Goal: Transaction & Acquisition: Purchase product/service

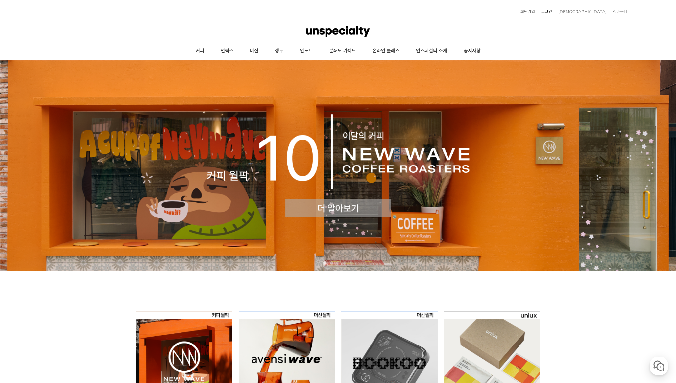
click at [552, 10] on link "로그인" at bounding box center [545, 12] width 14 height 4
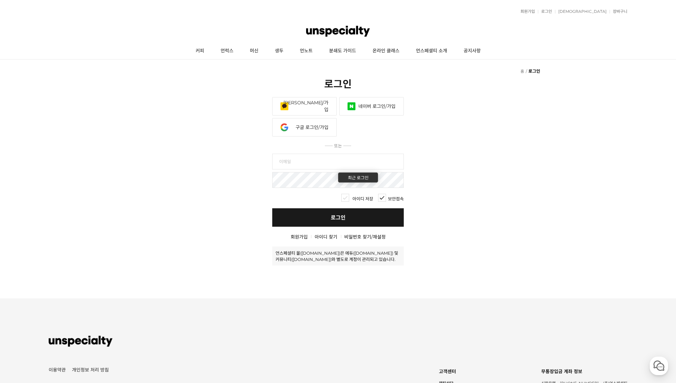
click at [301, 160] on input "text" at bounding box center [337, 161] width 131 height 16
type input "feversv3@naver.com"
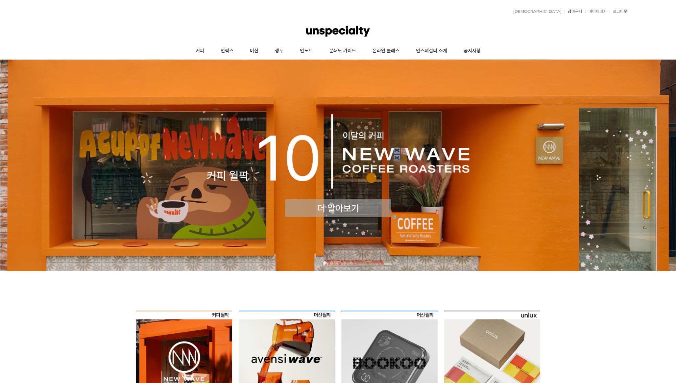
click at [571, 13] on link "장바구니" at bounding box center [573, 12] width 18 height 4
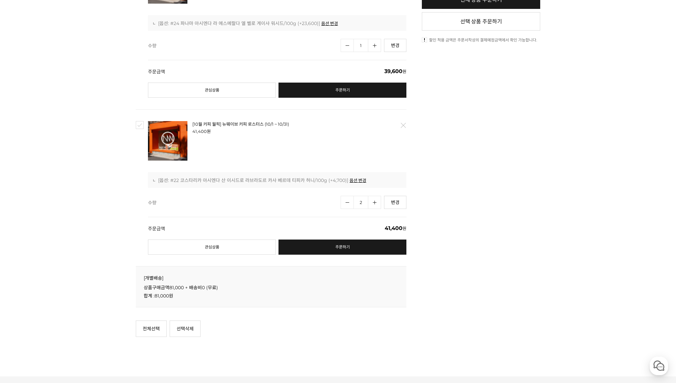
scroll to position [268, 0]
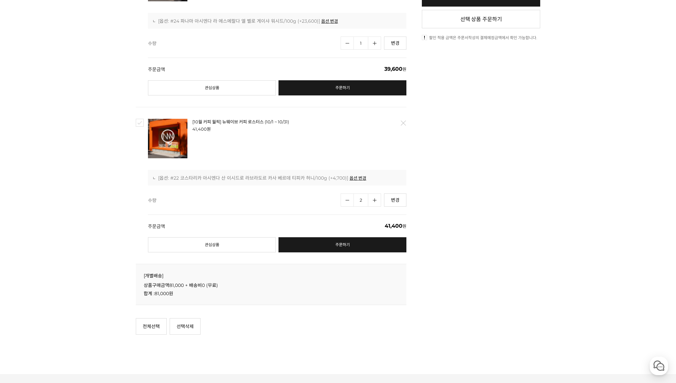
click at [347, 196] on link "수량감소" at bounding box center [346, 199] width 13 height 13
type input "1"
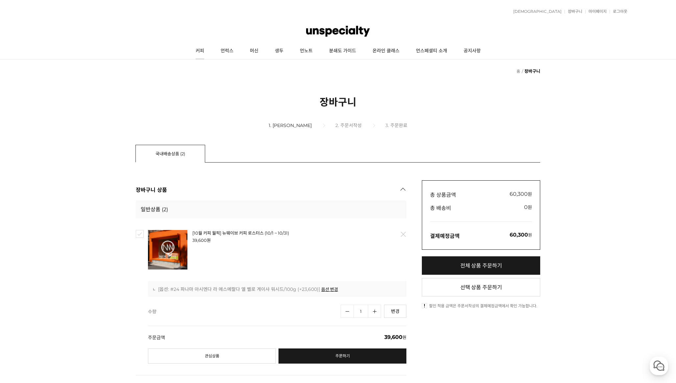
click at [203, 50] on link "커피" at bounding box center [199, 51] width 25 height 16
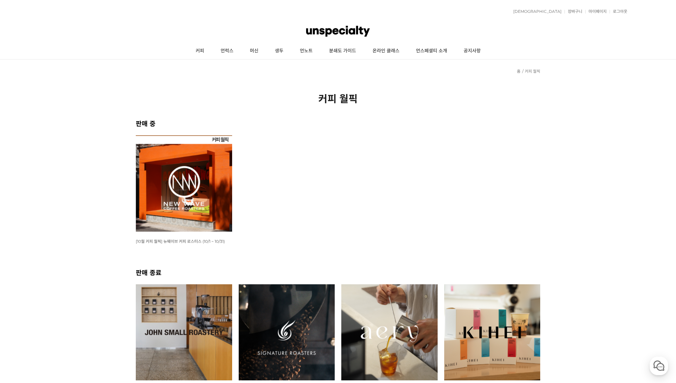
click at [208, 192] on img at bounding box center [184, 183] width 96 height 96
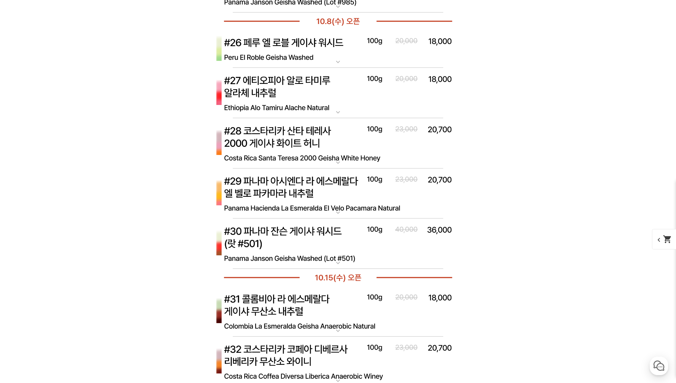
scroll to position [3177, 0]
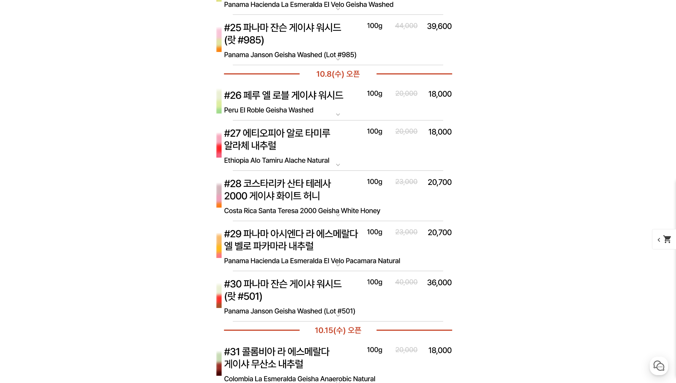
click at [315, 187] on img at bounding box center [337, 196] width 263 height 51
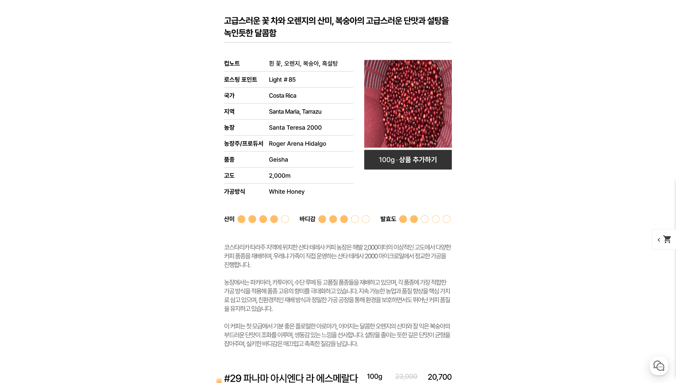
scroll to position [3455, 0]
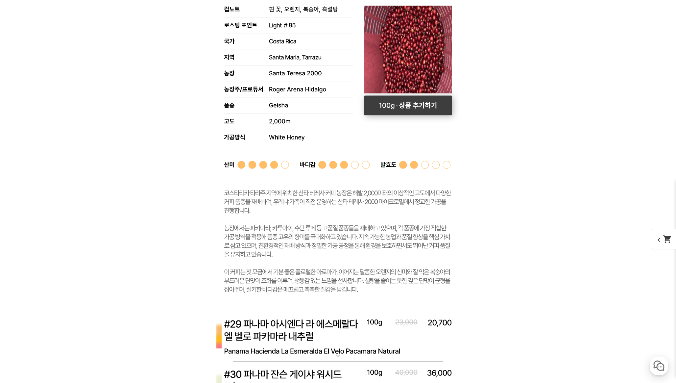
click at [389, 106] on rect at bounding box center [408, 105] width 88 height 20
select select "[10.8 오픈] #28 코스타리카 산타 테레사 2000 게이샤 화이트 허니"
select select "100g"
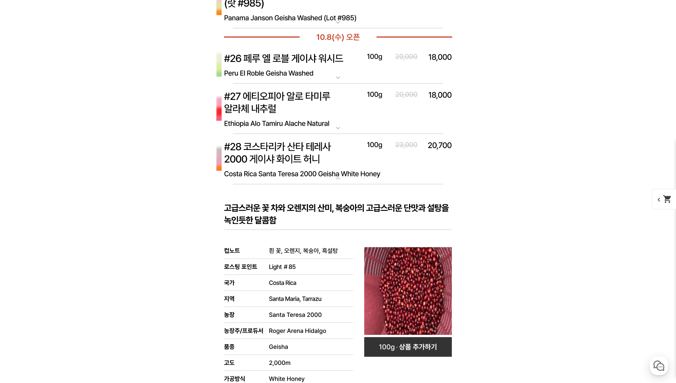
scroll to position [3189, 0]
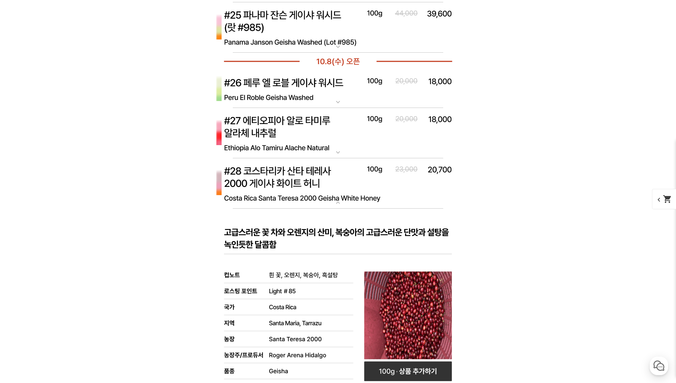
click at [320, 202] on img at bounding box center [337, 183] width 263 height 51
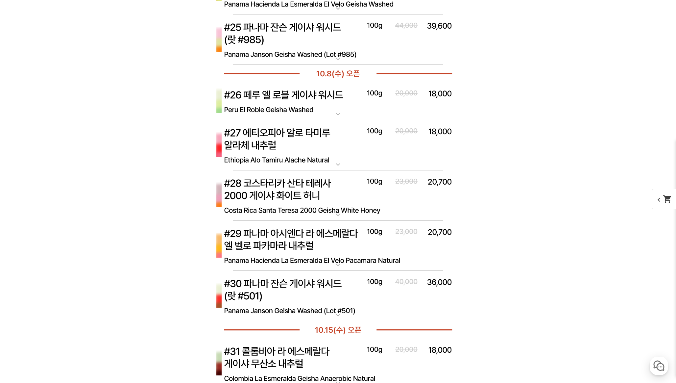
scroll to position [3164, 0]
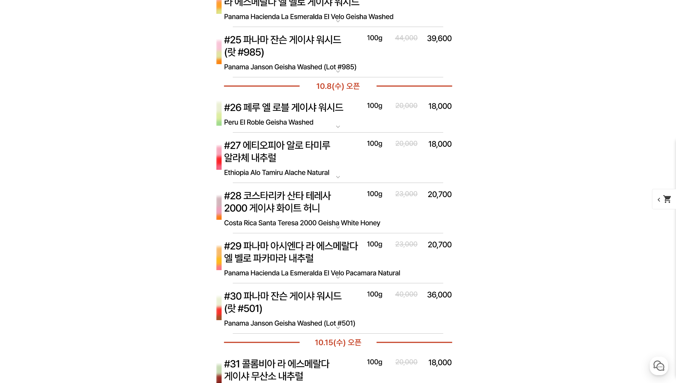
click at [320, 145] on img at bounding box center [337, 157] width 263 height 51
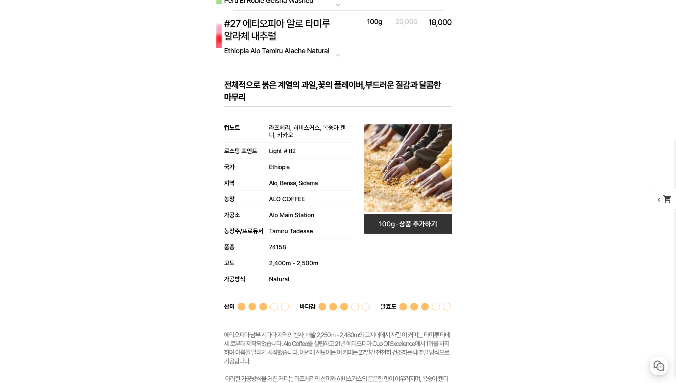
scroll to position [3300, 0]
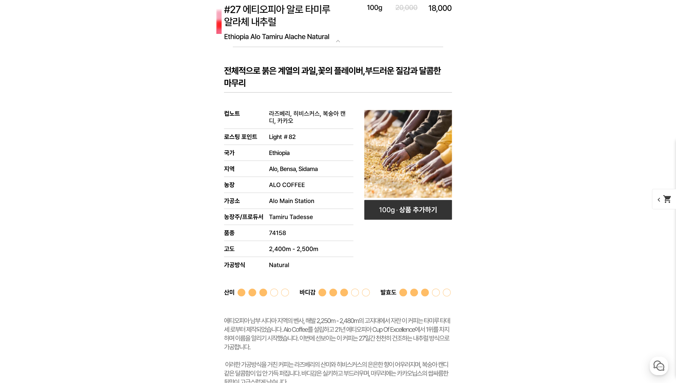
click at [295, 35] on img at bounding box center [337, 22] width 263 height 51
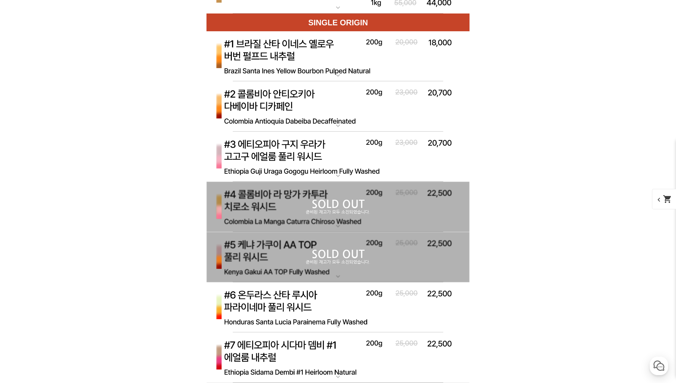
scroll to position [2224, 0]
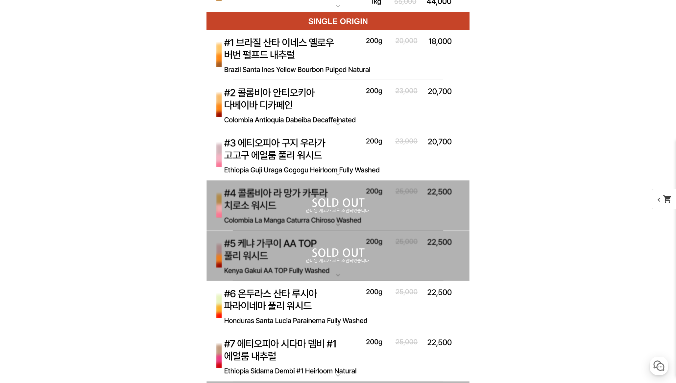
click at [307, 161] on img at bounding box center [337, 155] width 263 height 51
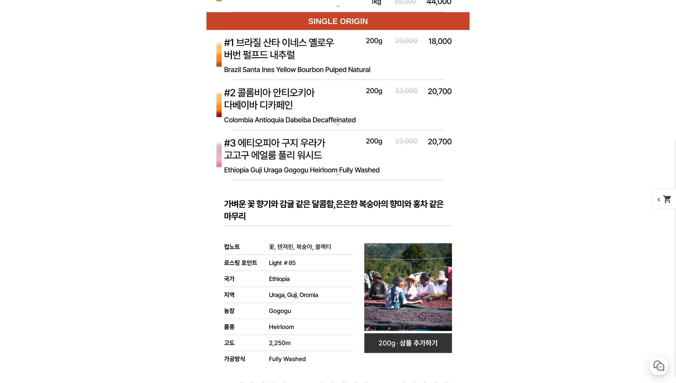
click at [306, 160] on img at bounding box center [337, 155] width 263 height 51
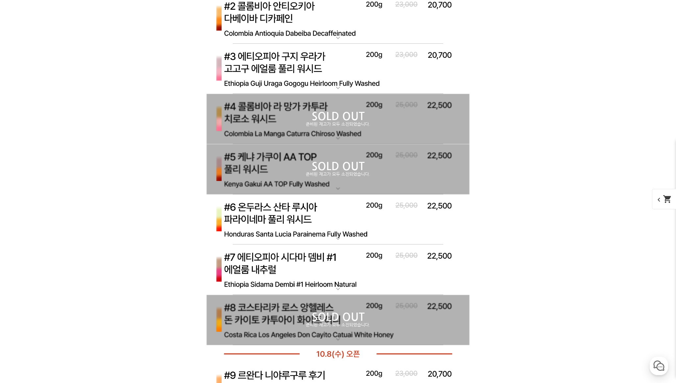
scroll to position [2358, 0]
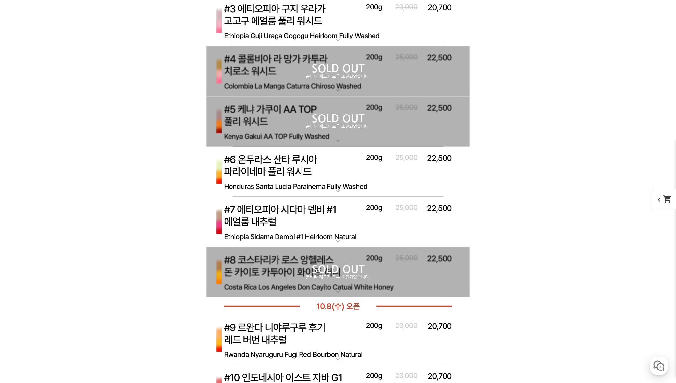
click at [298, 179] on img at bounding box center [337, 172] width 263 height 51
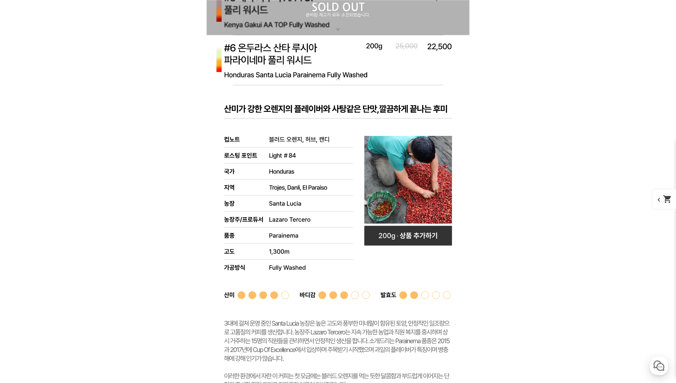
scroll to position [2511, 0]
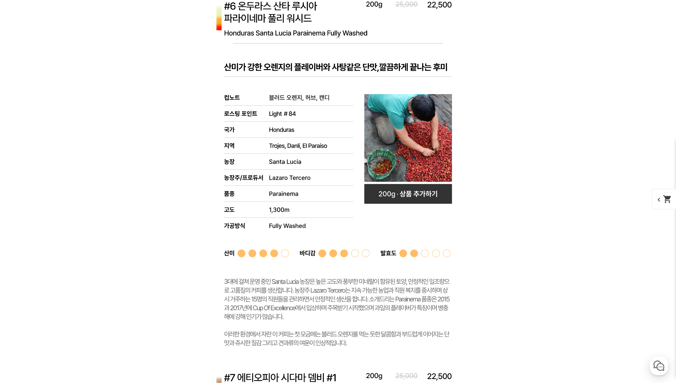
click at [263, 18] on img at bounding box center [337, 18] width 263 height 51
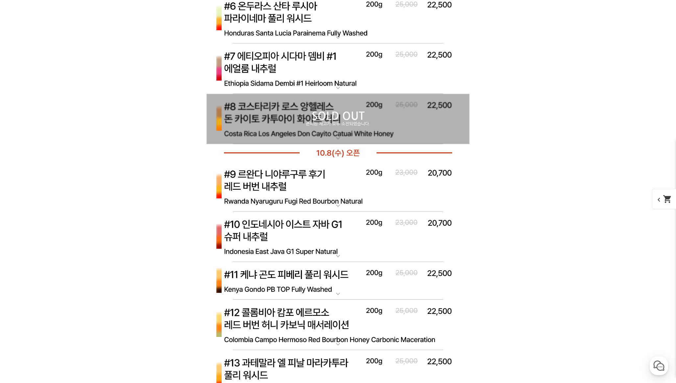
click at [265, 68] on img at bounding box center [337, 68] width 263 height 51
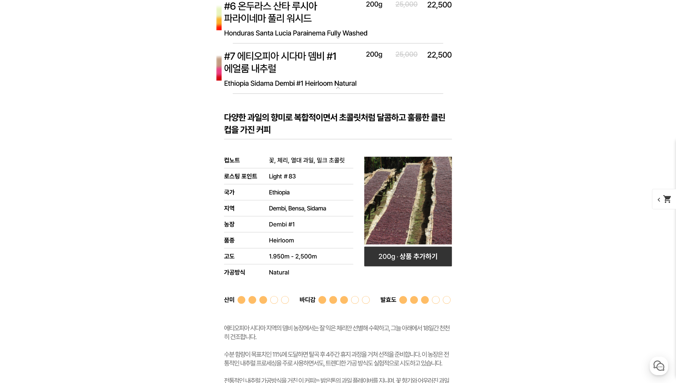
click at [265, 68] on img at bounding box center [337, 68] width 263 height 51
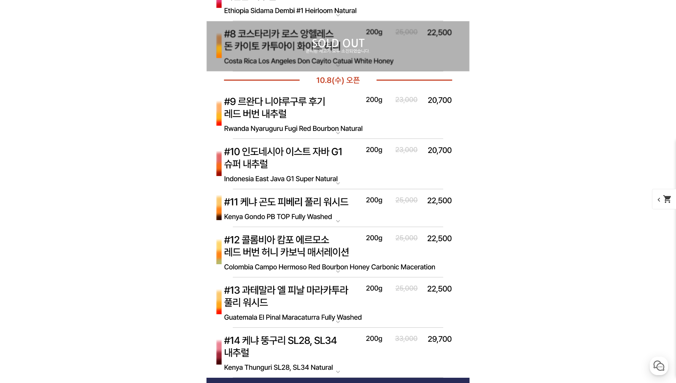
scroll to position [2670, 0]
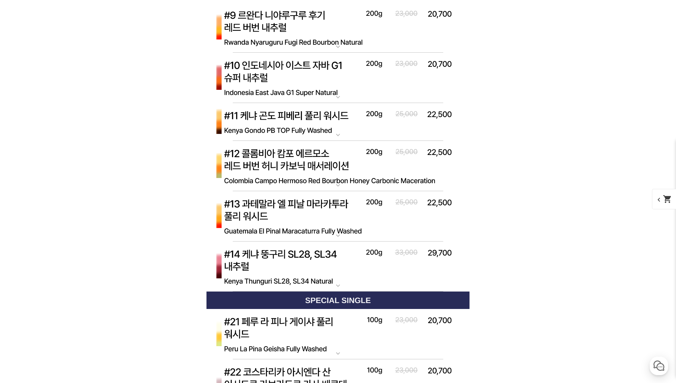
click at [308, 210] on img at bounding box center [337, 216] width 263 height 51
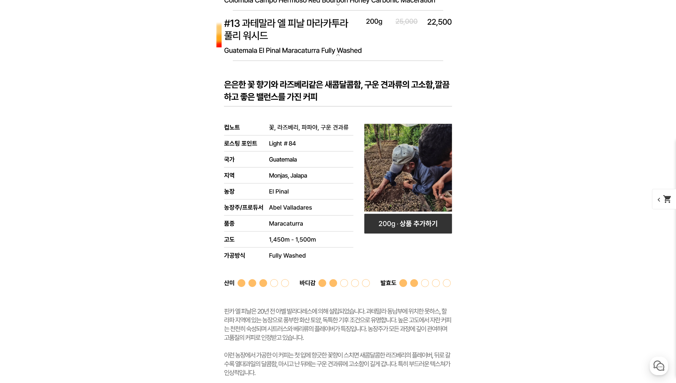
scroll to position [2832, 0]
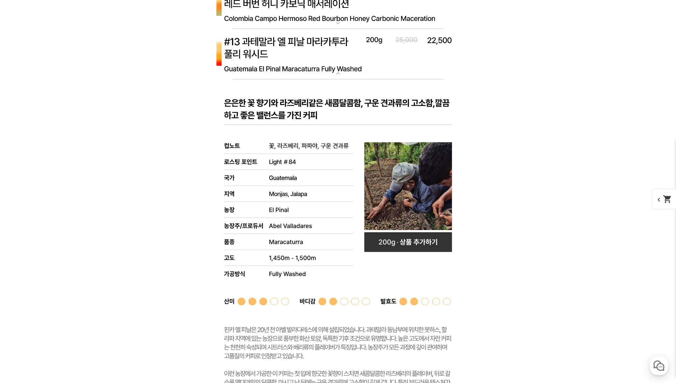
click at [300, 51] on img at bounding box center [337, 54] width 263 height 51
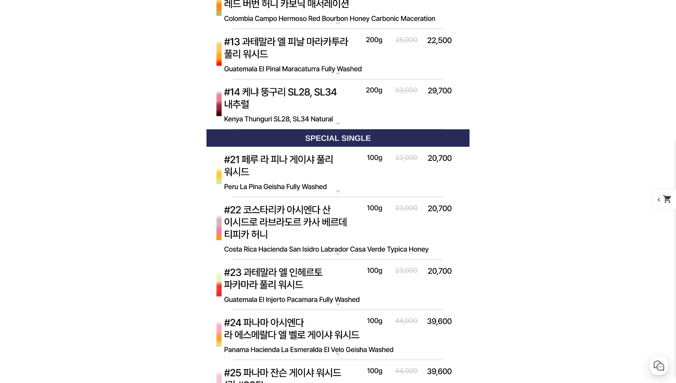
click at [271, 113] on img at bounding box center [337, 104] width 263 height 51
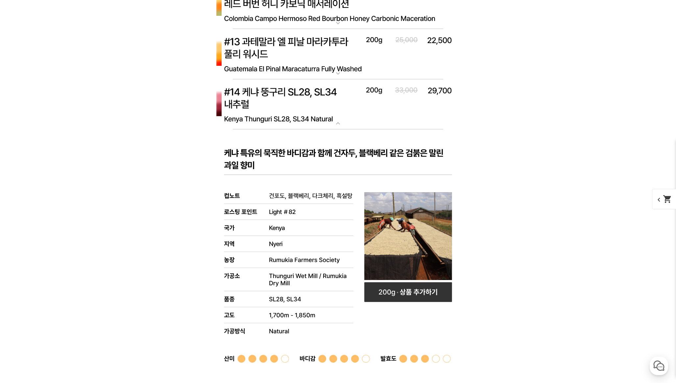
click at [270, 107] on img at bounding box center [337, 104] width 263 height 51
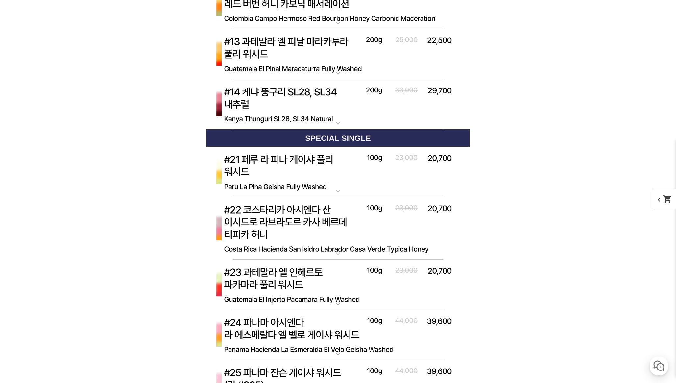
click at [252, 58] on img at bounding box center [337, 54] width 263 height 51
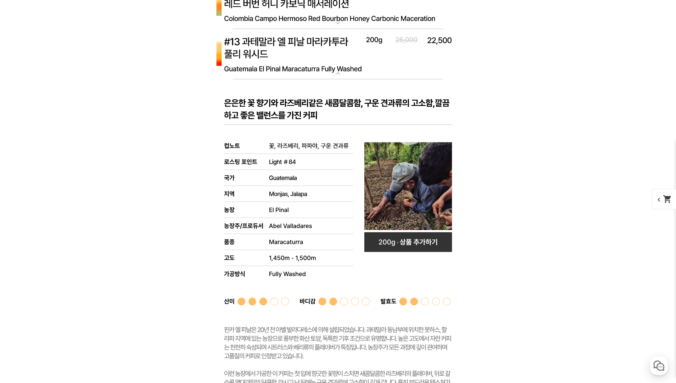
click at [252, 58] on img at bounding box center [337, 54] width 263 height 51
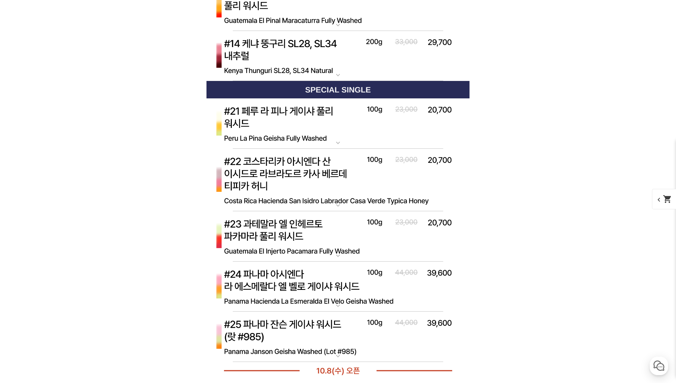
scroll to position [2920, 0]
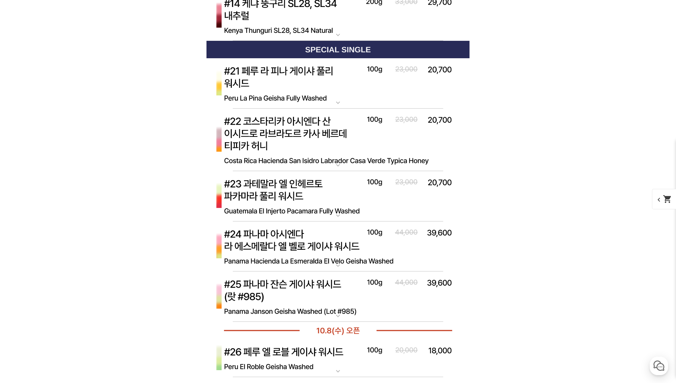
click at [308, 81] on img at bounding box center [337, 83] width 263 height 51
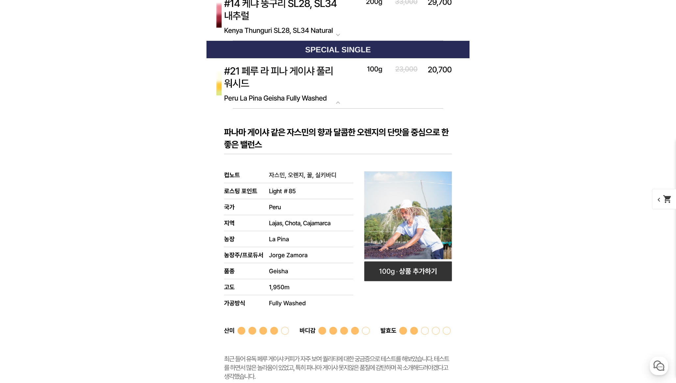
click at [308, 81] on img at bounding box center [337, 83] width 263 height 51
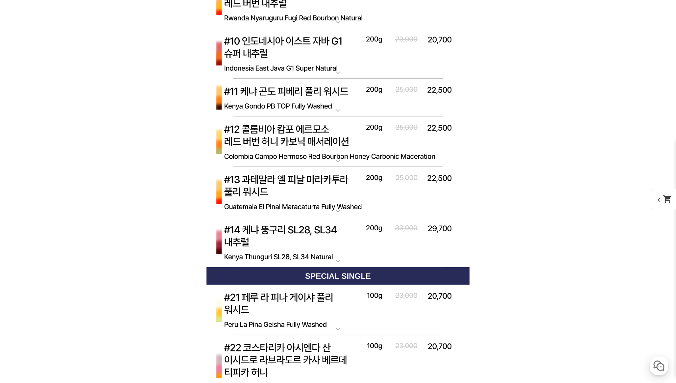
scroll to position [2694, 0]
click at [305, 145] on img at bounding box center [337, 142] width 263 height 51
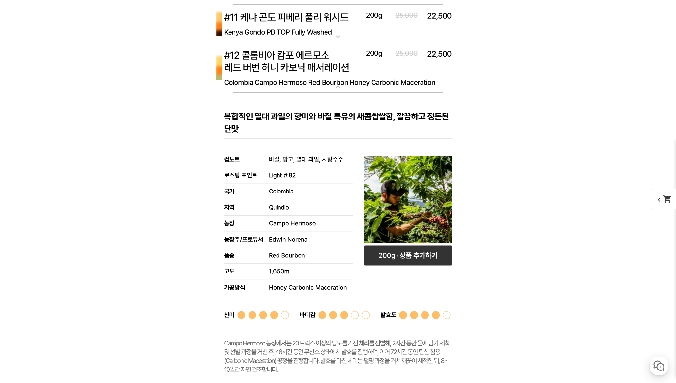
scroll to position [2741, 0]
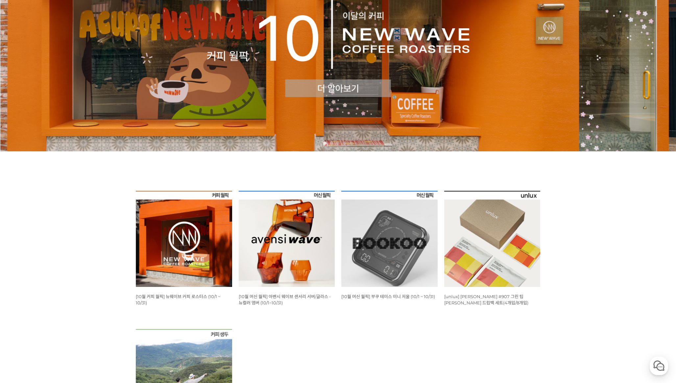
scroll to position [181, 0]
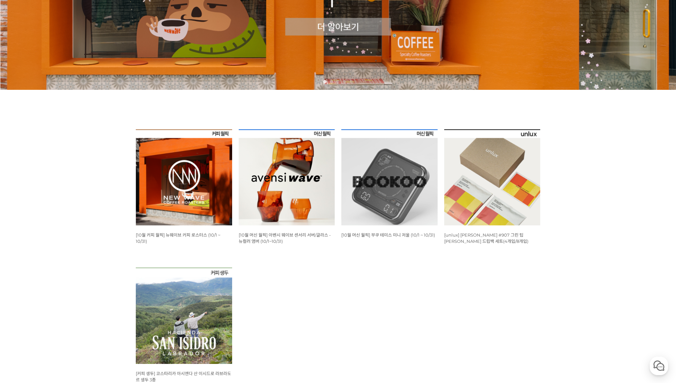
click at [198, 200] on img at bounding box center [184, 177] width 96 height 96
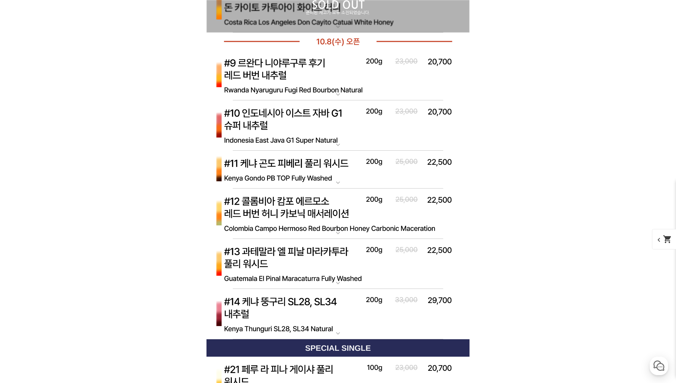
scroll to position [2645, 0]
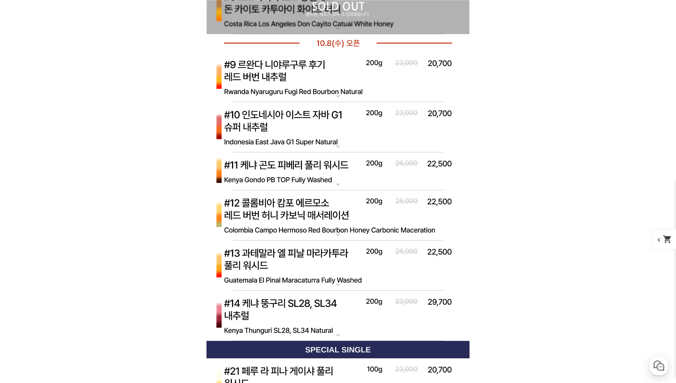
click at [269, 67] on img at bounding box center [337, 77] width 263 height 51
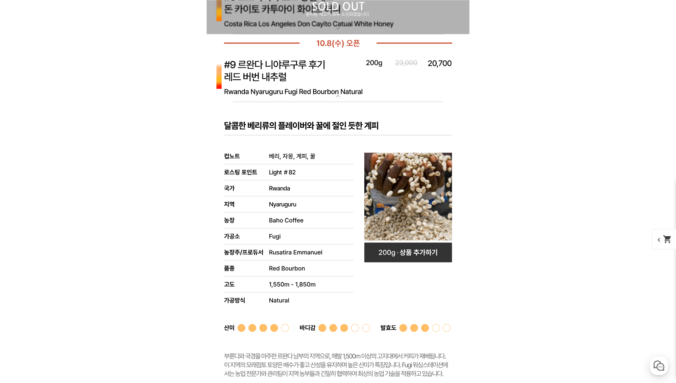
click at [285, 80] on img at bounding box center [337, 77] width 263 height 51
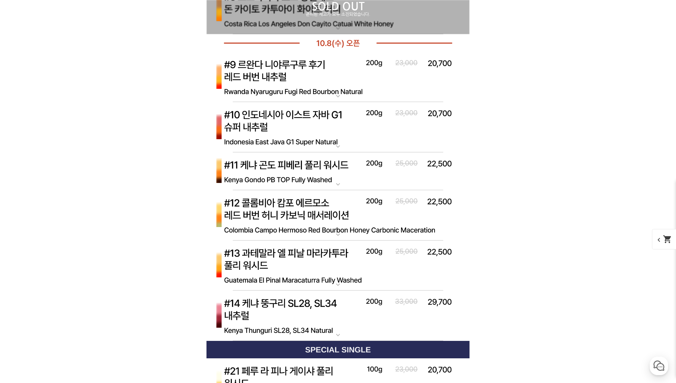
click at [285, 80] on img at bounding box center [337, 77] width 263 height 51
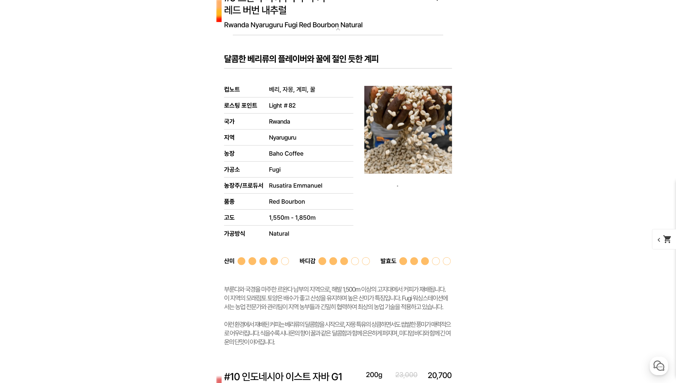
scroll to position [2658, 0]
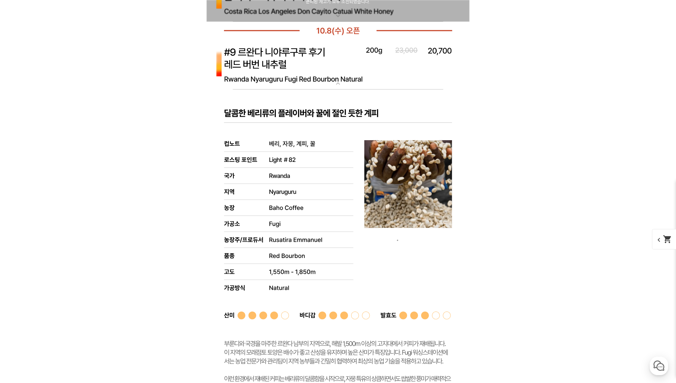
click at [317, 75] on img at bounding box center [337, 64] width 263 height 51
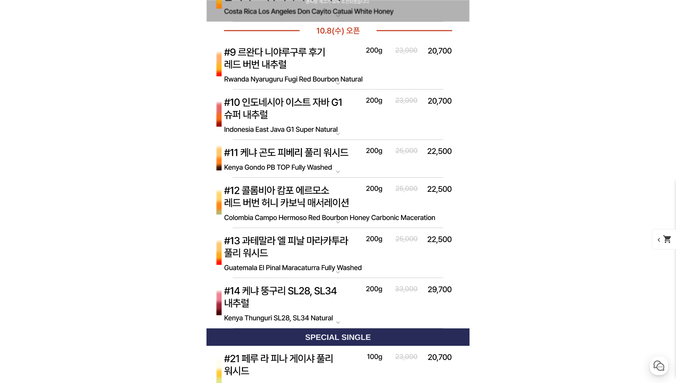
click at [307, 61] on img at bounding box center [337, 64] width 263 height 51
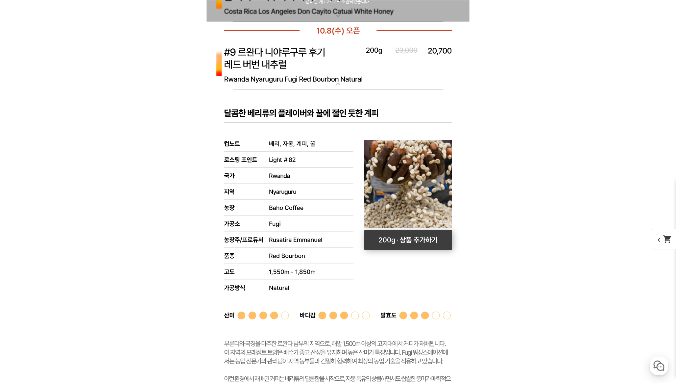
click at [411, 236] on rect at bounding box center [408, 240] width 88 height 20
select select "[10.8 오픈] #9 르완다 니야루구루 후기 레드 버번 내추럴"
select select "200g"
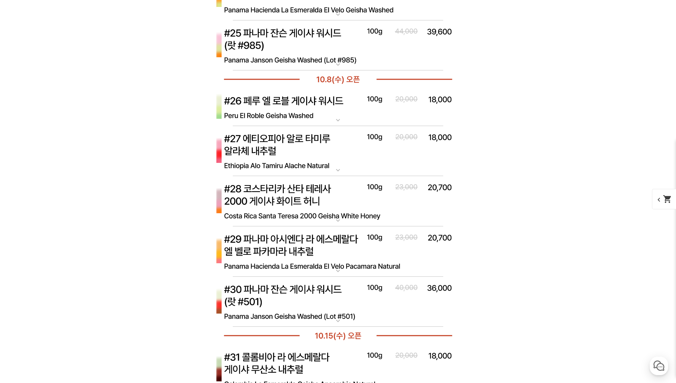
scroll to position [3555, 0]
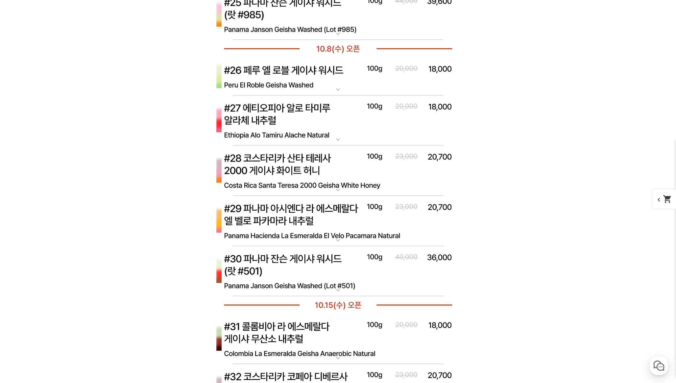
click at [319, 176] on img at bounding box center [337, 170] width 263 height 51
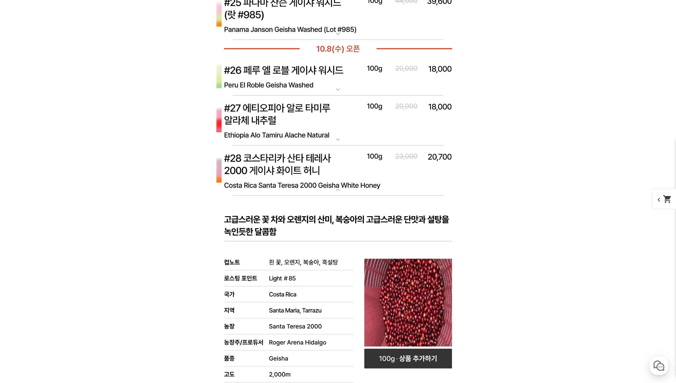
scroll to position [3558, 0]
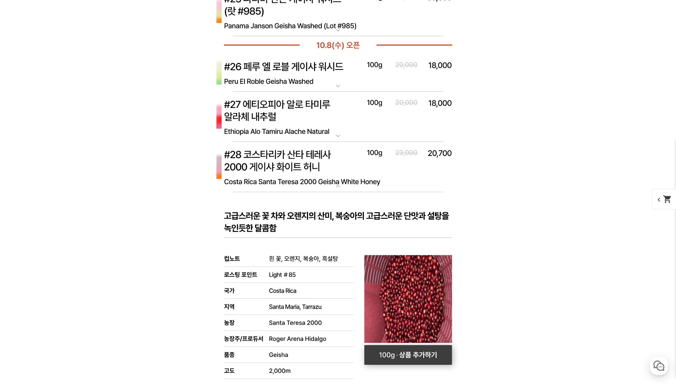
click at [391, 356] on rect at bounding box center [408, 355] width 88 height 20
select select "[10.8 오픈] #28 코스타리카 산타 테레사 2000 게이샤 화이트 허니"
select select "100g"
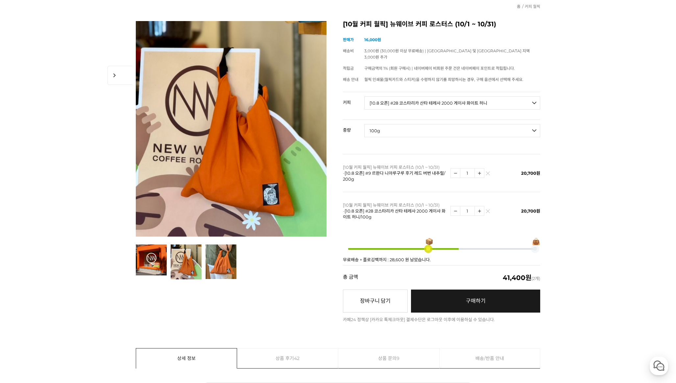
scroll to position [65, 0]
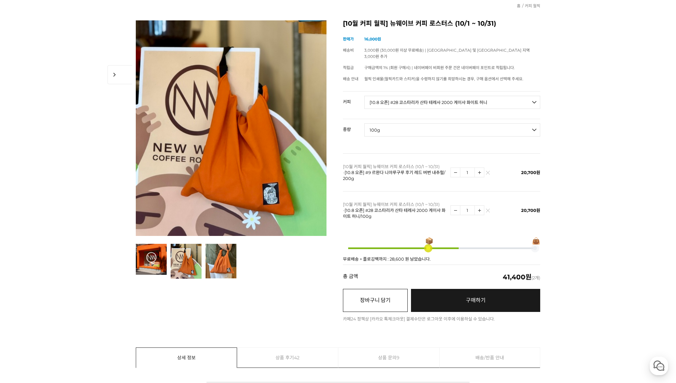
click at [379, 289] on button "장바구니 담기" at bounding box center [375, 300] width 65 height 23
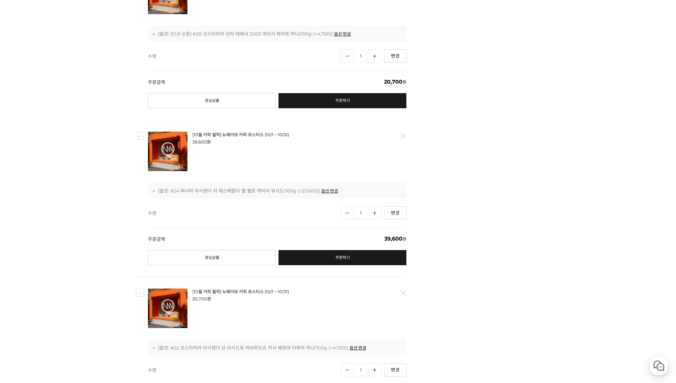
scroll to position [423, 0]
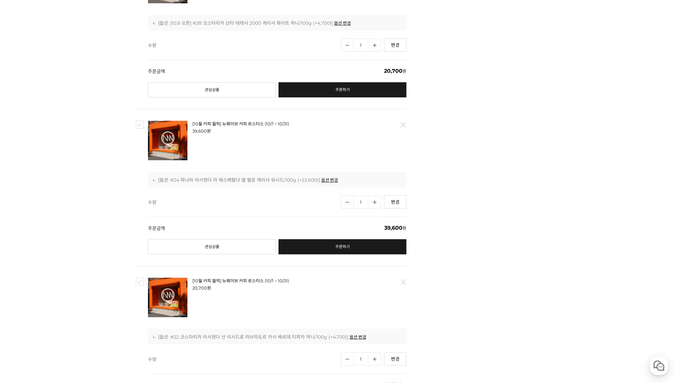
click at [403, 125] on link "삭제" at bounding box center [403, 125] width 14 height 14
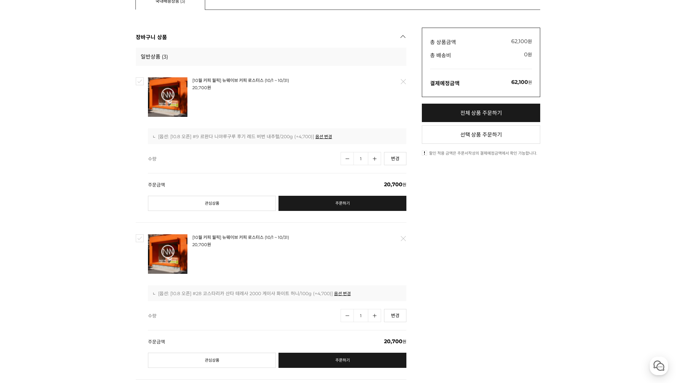
scroll to position [202, 0]
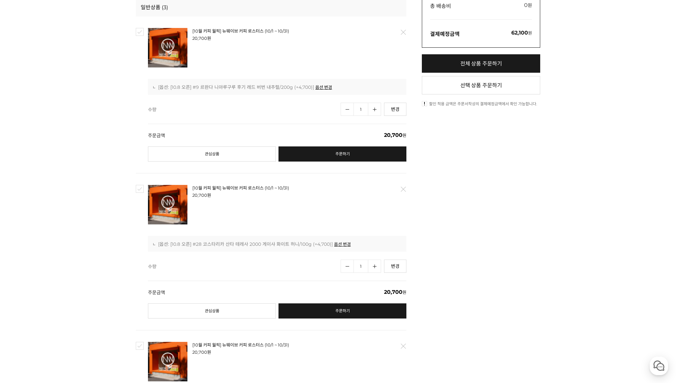
click at [401, 186] on link "삭제" at bounding box center [403, 189] width 14 height 14
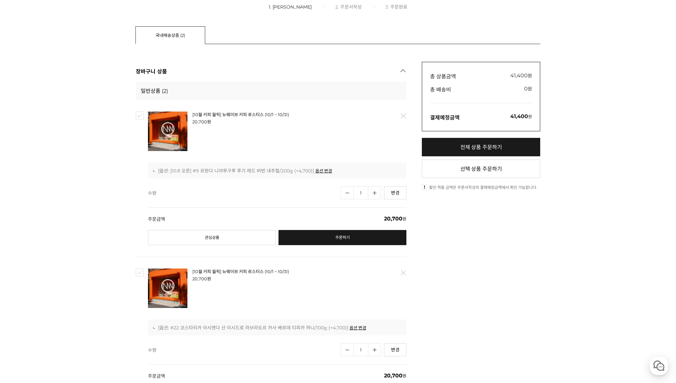
scroll to position [123, 0]
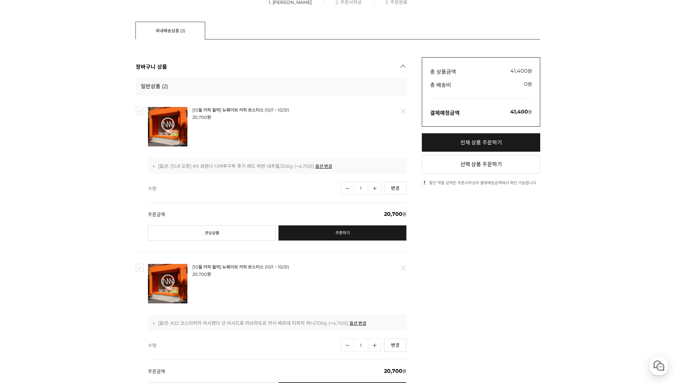
click at [262, 168] on div "[10월 커피 월픽] 뉴웨이브 커피 로스터스 (10/1 ~ 10/31) : [옵션: [10.8 오픈] #9 르완다 니야루구루 후기 레드 버번 …" at bounding box center [277, 166] width 248 height 7
click at [231, 108] on link "[10월 커피 월픽] 뉴웨이브 커피 로스터스 (10/1 ~ 10/31)" at bounding box center [240, 109] width 97 height 5
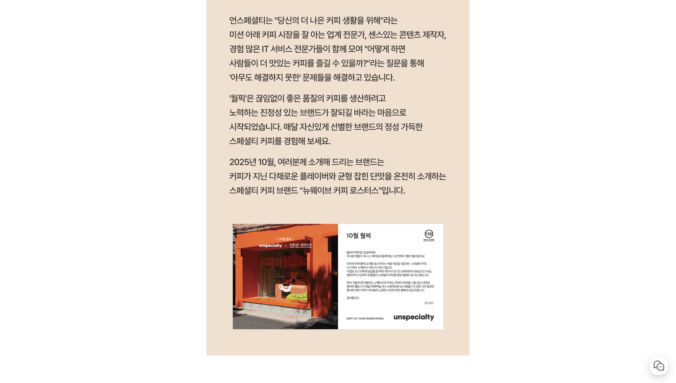
scroll to position [2483, 0]
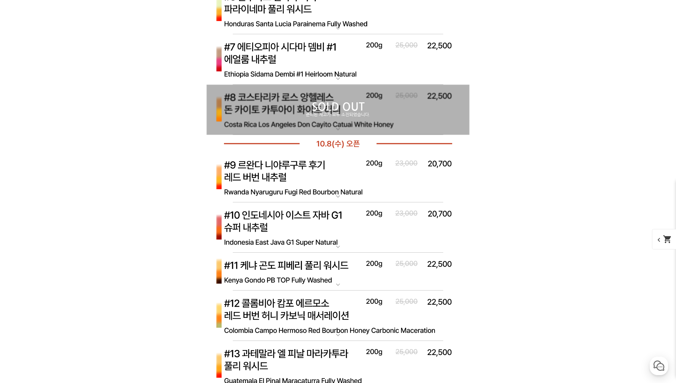
click at [273, 177] on img at bounding box center [337, 177] width 263 height 51
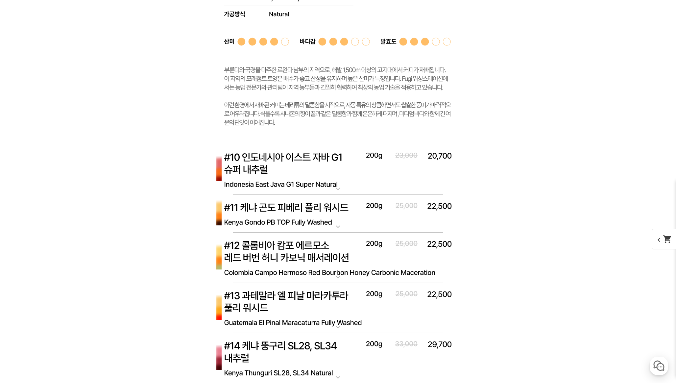
scroll to position [2911, 0]
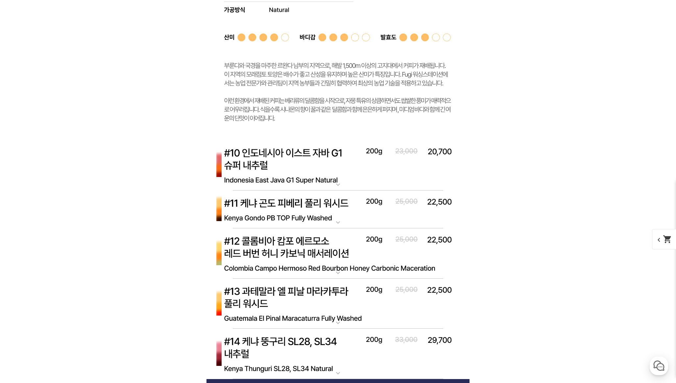
click at [294, 172] on img at bounding box center [337, 165] width 263 height 51
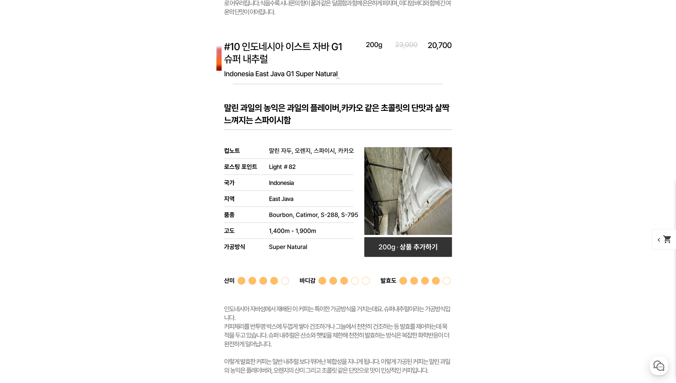
scroll to position [3040, 0]
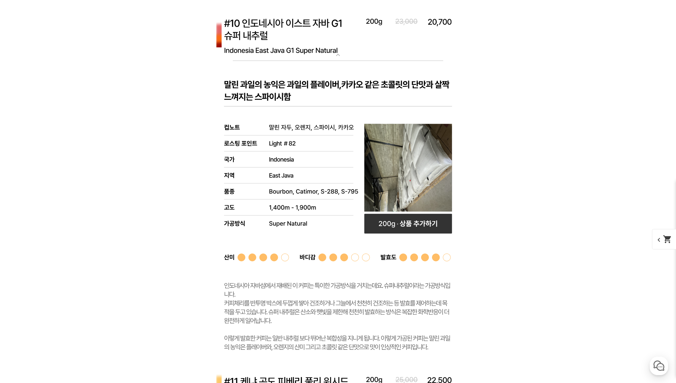
click at [288, 29] on img at bounding box center [337, 36] width 263 height 51
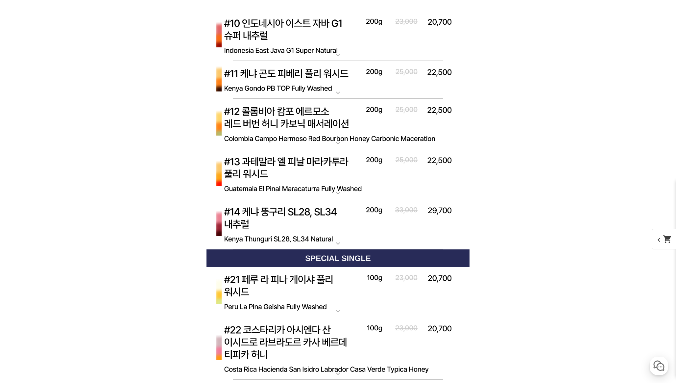
scroll to position [3051, 0]
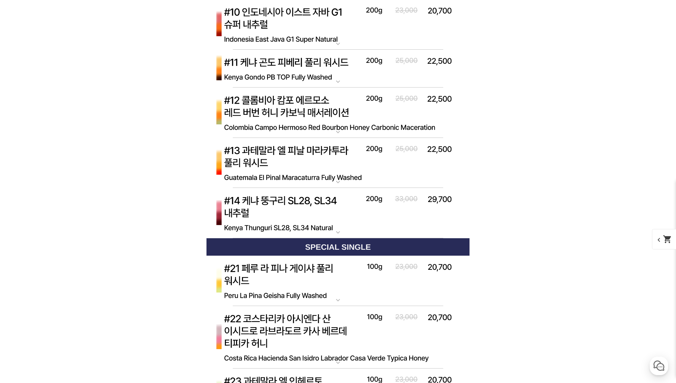
click at [262, 144] on img at bounding box center [337, 163] width 263 height 51
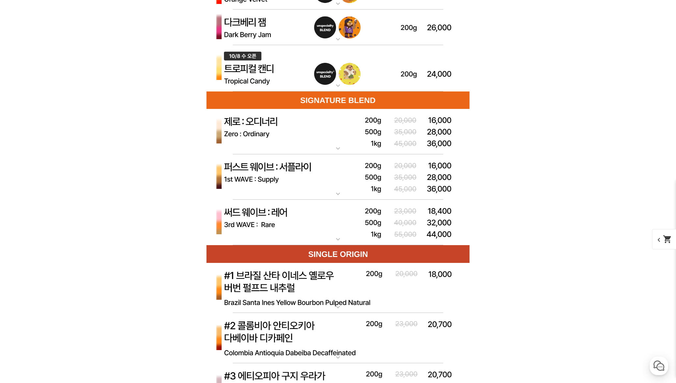
scroll to position [1879, 0]
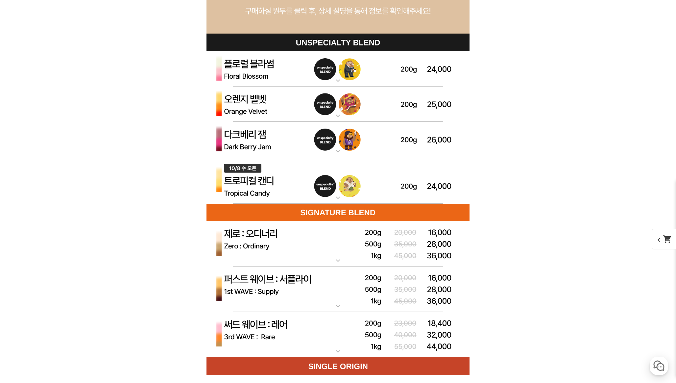
click at [275, 188] on img at bounding box center [337, 180] width 263 height 47
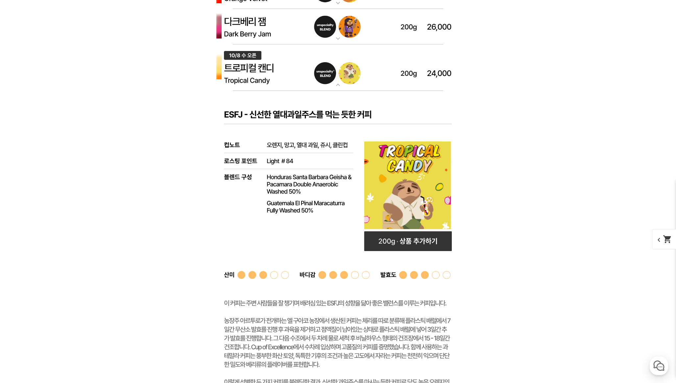
scroll to position [1946, 0]
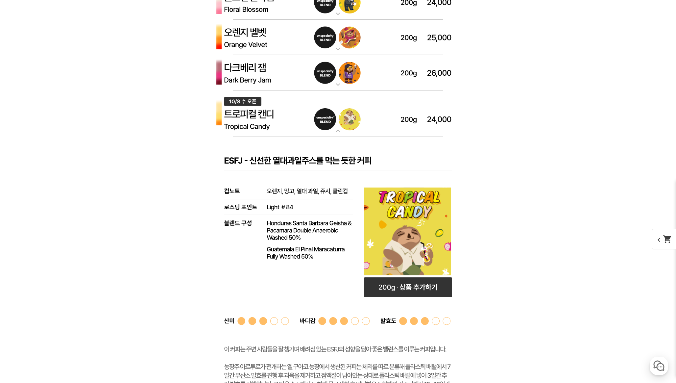
click at [275, 115] on img at bounding box center [337, 113] width 263 height 47
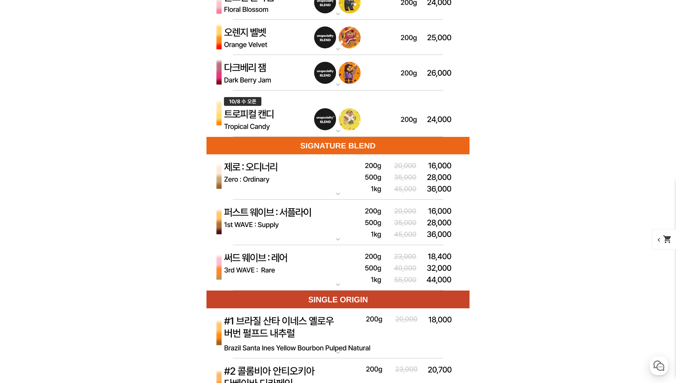
click at [275, 115] on img at bounding box center [337, 113] width 263 height 47
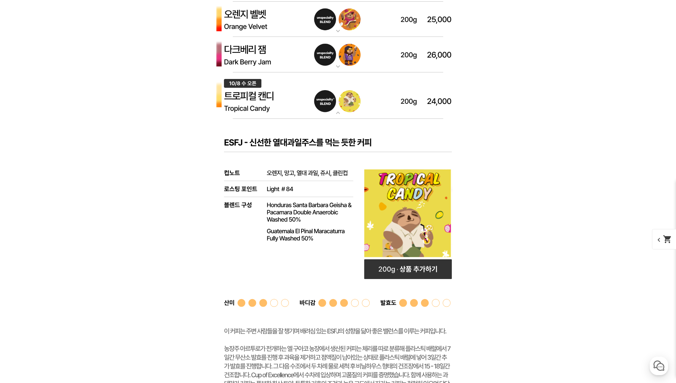
scroll to position [1963, 0]
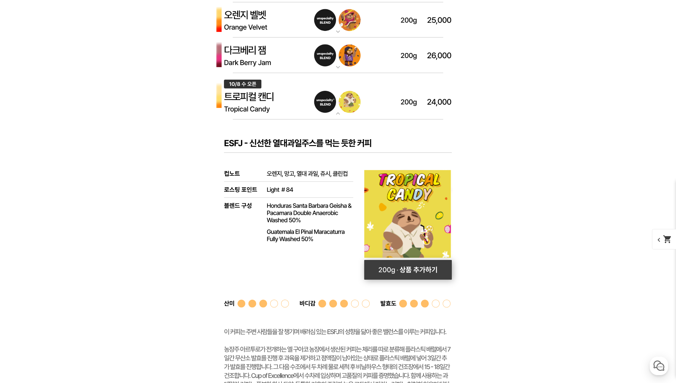
click at [391, 261] on rect at bounding box center [408, 270] width 88 height 20
select select "[10.8 오픈] 트로피컬 캔디 (언스페셜티 블렌드)"
select select "200g"
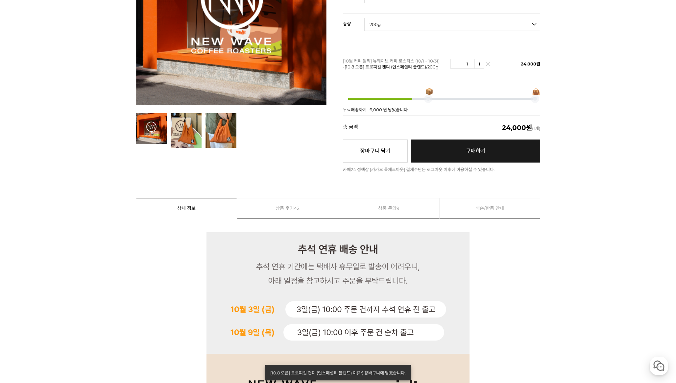
scroll to position [0, 0]
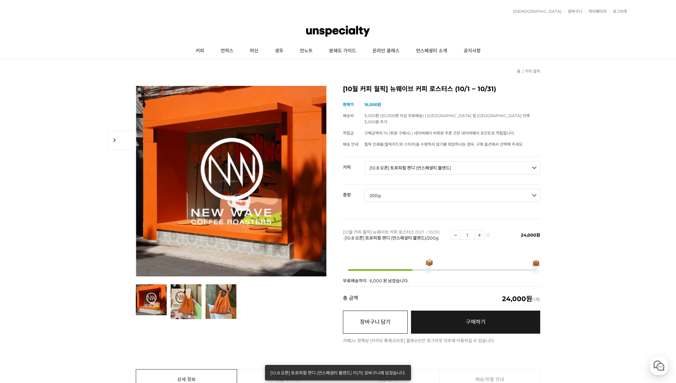
click at [382, 314] on button "장바구니 담기" at bounding box center [375, 321] width 65 height 23
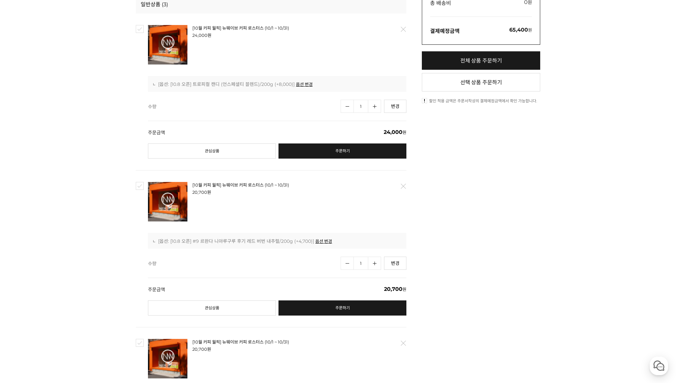
scroll to position [171, 0]
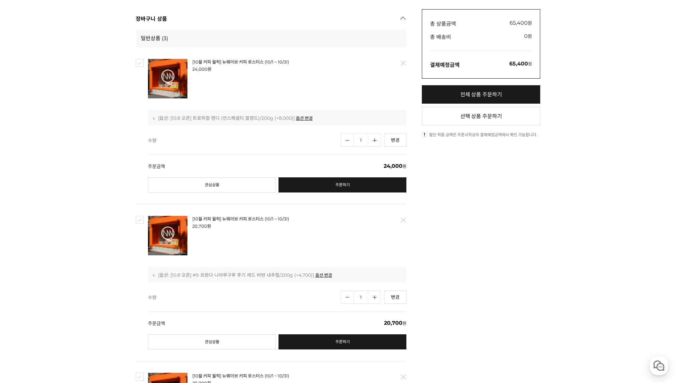
click at [246, 277] on div "[10월 커피 월픽] 뉴웨이브 커피 로스터스 (10/1 ~ 10/31) : [옵션: [10.8 오픈] #9 르완다 니야루구루 후기 레드 버번 …" at bounding box center [277, 274] width 248 height 7
click at [224, 218] on link "[10월 커피 월픽] 뉴웨이브 커피 로스터스 (10/1 ~ 10/31)" at bounding box center [240, 218] width 97 height 5
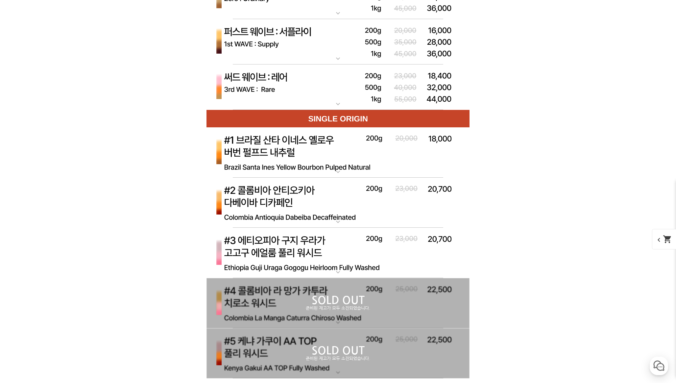
scroll to position [2135, 0]
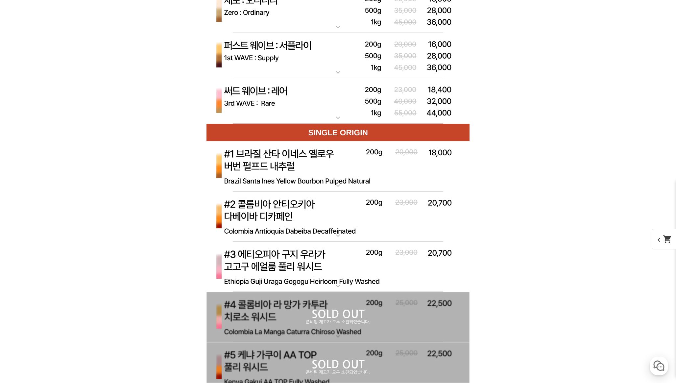
click at [276, 180] on img at bounding box center [337, 166] width 263 height 51
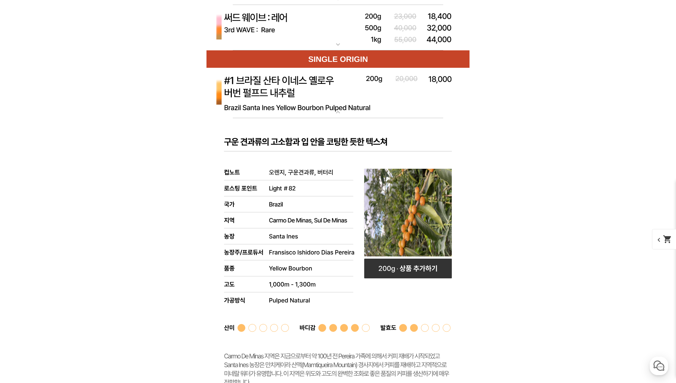
scroll to position [2187, 0]
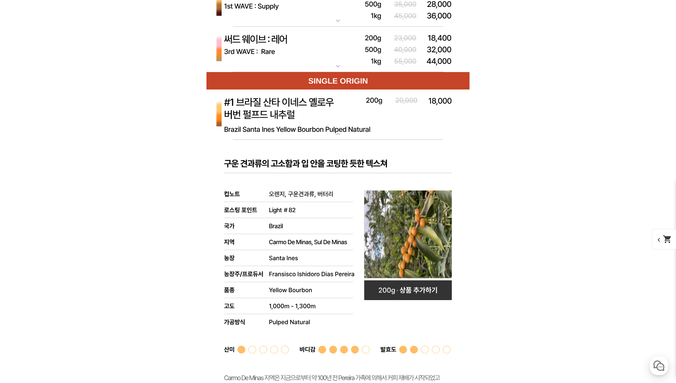
click at [278, 136] on img at bounding box center [337, 114] width 263 height 51
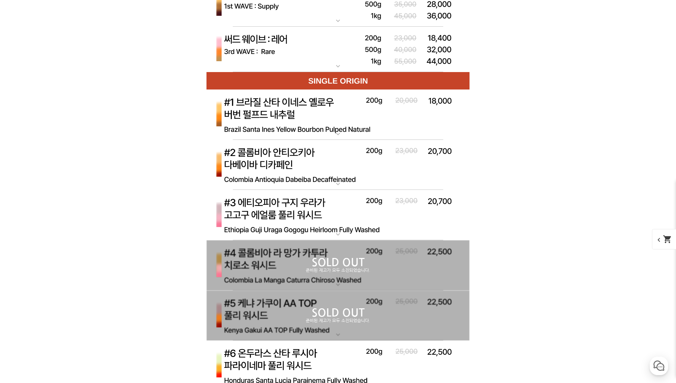
click at [276, 153] on img at bounding box center [337, 165] width 263 height 51
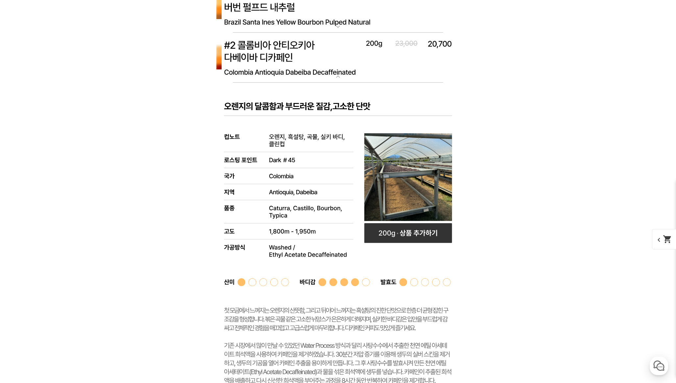
scroll to position [2230, 0]
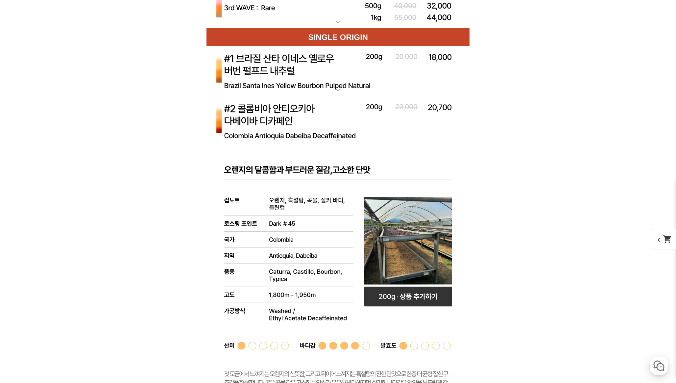
click at [248, 120] on img at bounding box center [337, 121] width 263 height 51
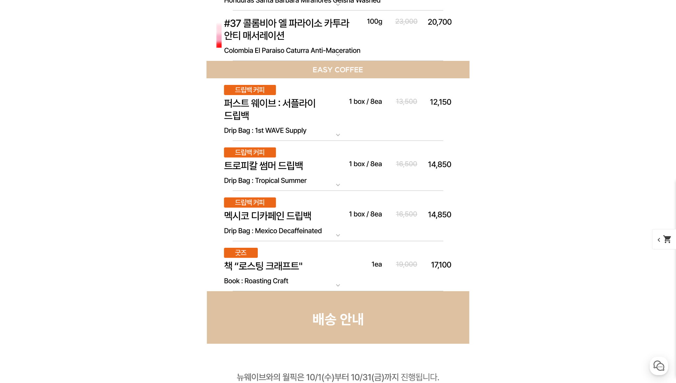
scroll to position [3833, 0]
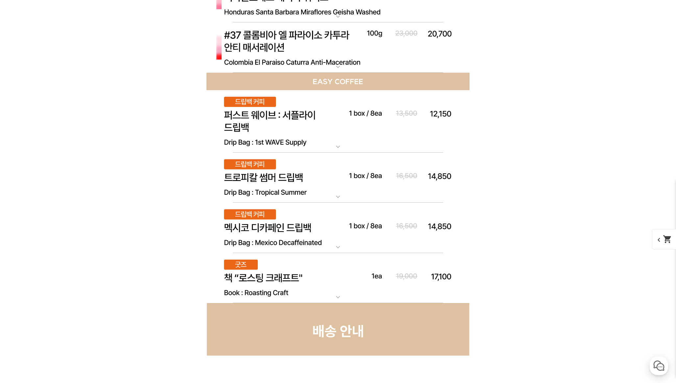
click at [266, 222] on img at bounding box center [337, 227] width 263 height 50
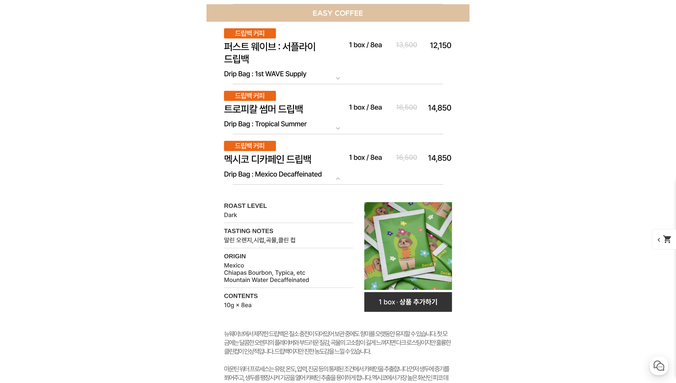
scroll to position [3892, 0]
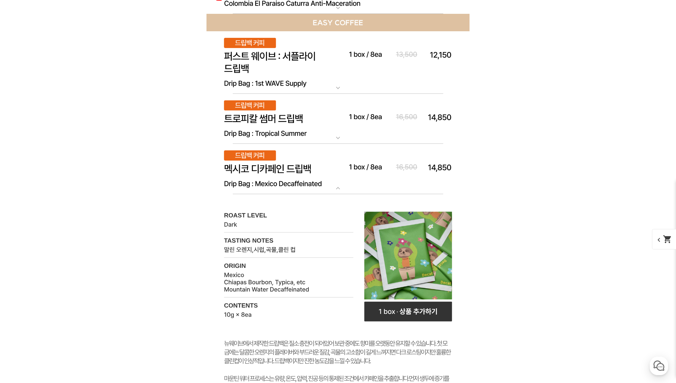
click at [258, 165] on img at bounding box center [337, 169] width 263 height 50
click at [258, 122] on img at bounding box center [337, 119] width 263 height 50
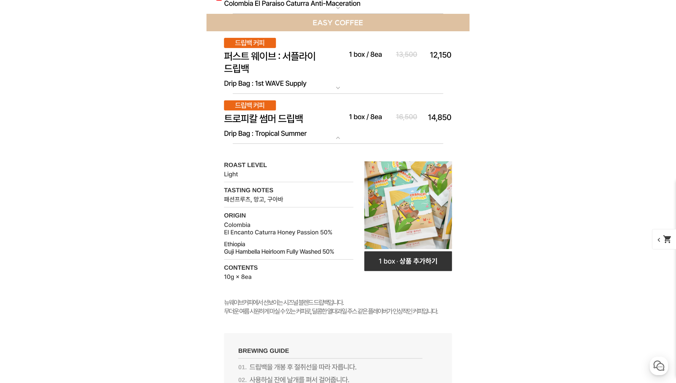
click at [258, 122] on img at bounding box center [337, 119] width 263 height 50
click at [258, 79] on img at bounding box center [337, 62] width 263 height 63
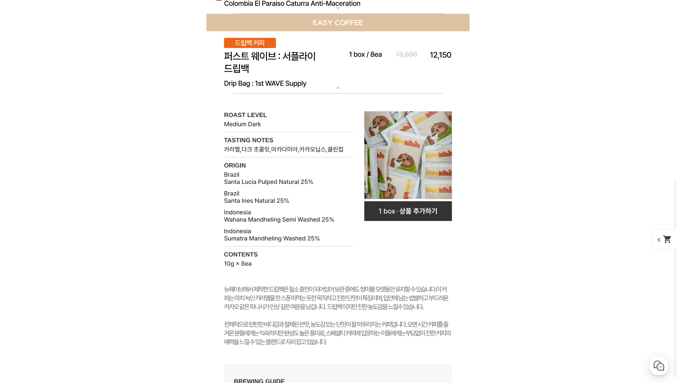
click at [257, 79] on img at bounding box center [337, 62] width 263 height 63
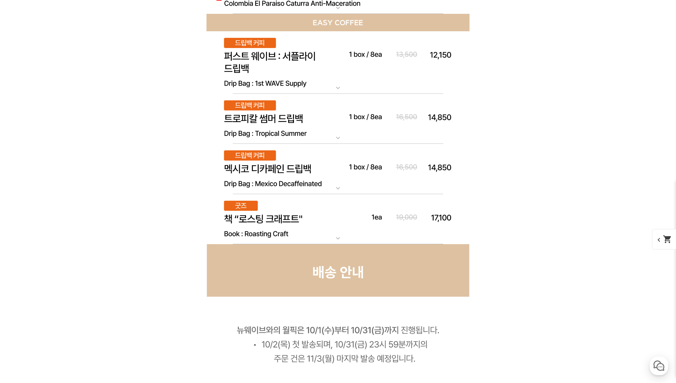
click at [251, 120] on img at bounding box center [337, 119] width 263 height 50
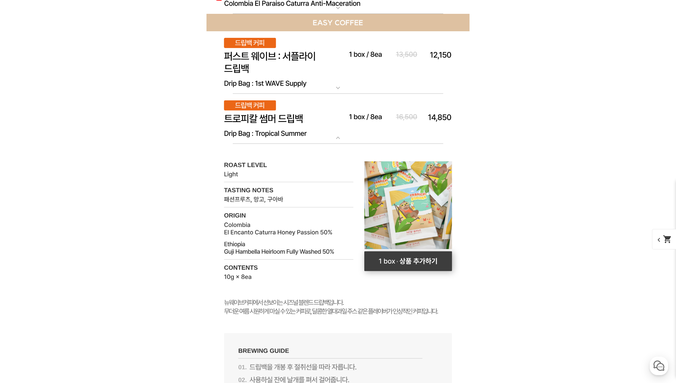
click at [389, 263] on rect at bounding box center [408, 261] width 88 height 20
select select "드립백 : 트로피컬 썸머 1box (10g * 8ea)"
select select "해당없음"
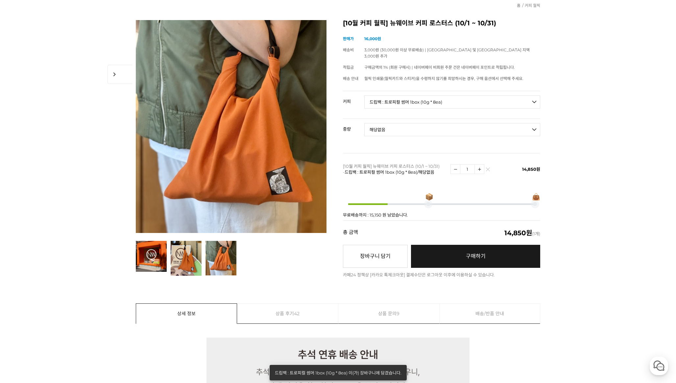
scroll to position [0, 0]
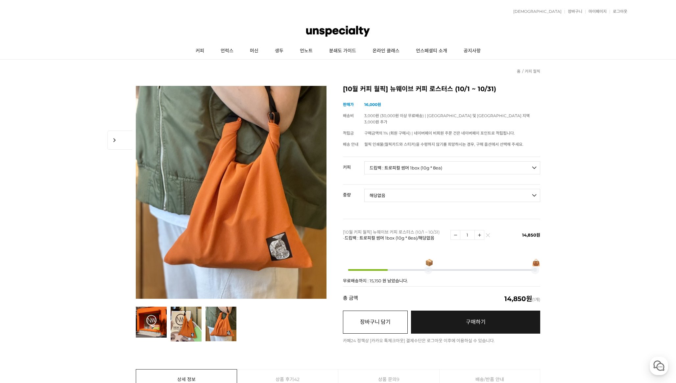
click at [375, 317] on button "장바구니 담기" at bounding box center [375, 321] width 65 height 23
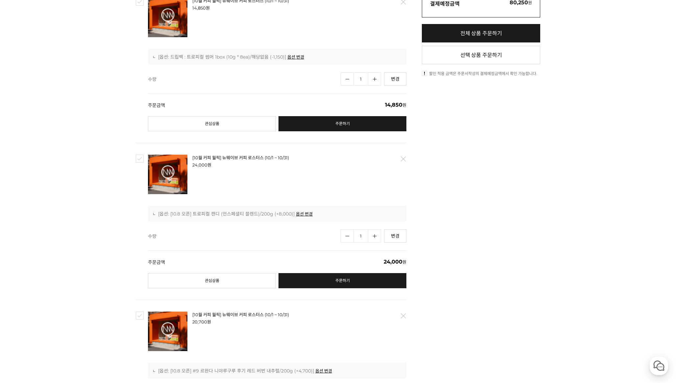
scroll to position [394, 0]
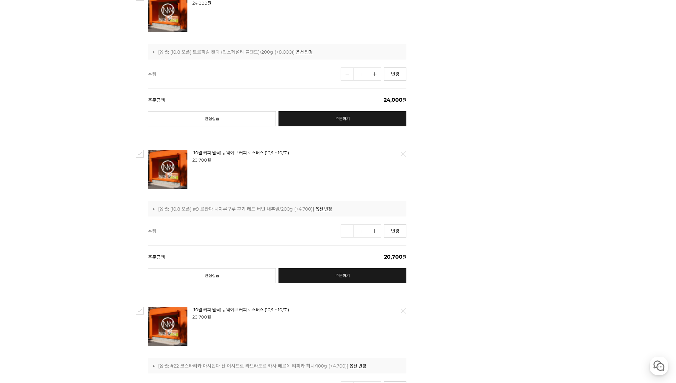
click at [282, 207] on div "[10월 커피 월픽] 뉴웨이브 커피 로스터스 (10/1 ~ 10/31) : [옵션: [10.8 오픈] #9 르완다 니야루구루 후기 레드 버번 …" at bounding box center [277, 208] width 248 height 7
click at [246, 153] on link "[10월 커피 월픽] 뉴웨이브 커피 로스터스 (10/1 ~ 10/31)" at bounding box center [240, 152] width 97 height 5
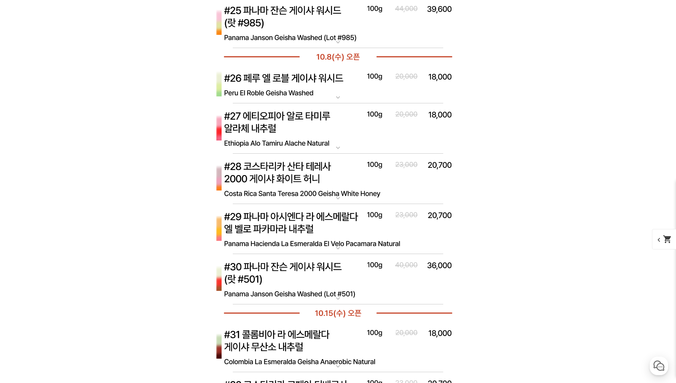
scroll to position [3205, 0]
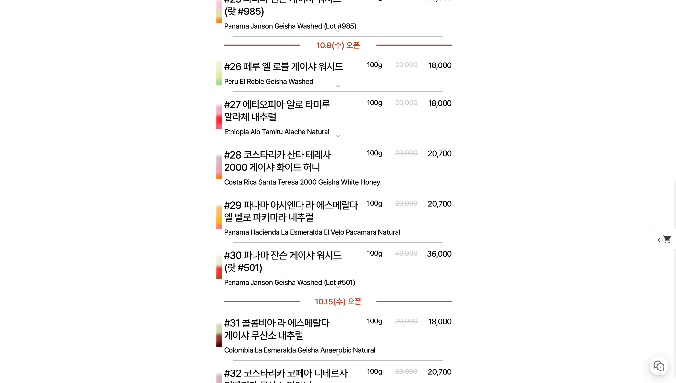
click at [297, 189] on img at bounding box center [337, 167] width 263 height 51
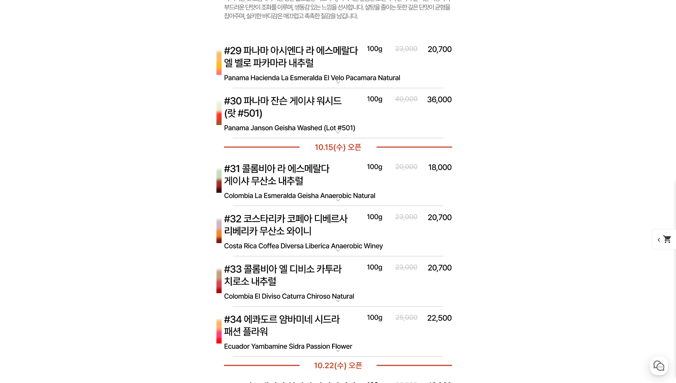
scroll to position [3747, 0]
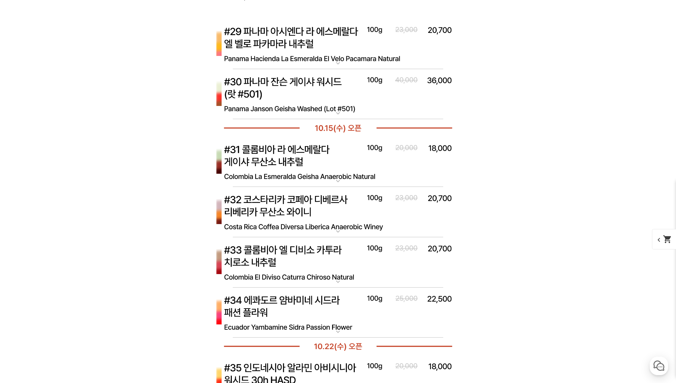
click at [299, 153] on img at bounding box center [337, 162] width 263 height 51
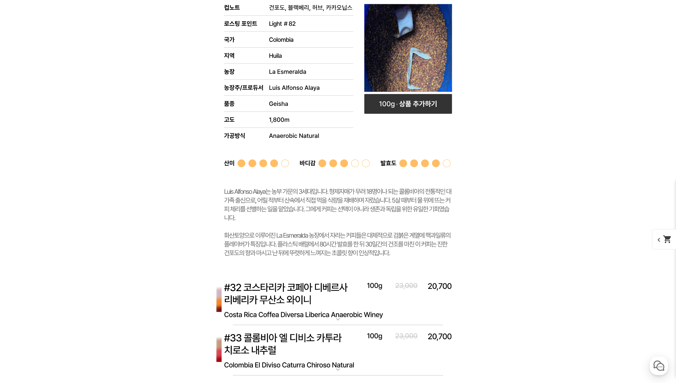
scroll to position [4039, 0]
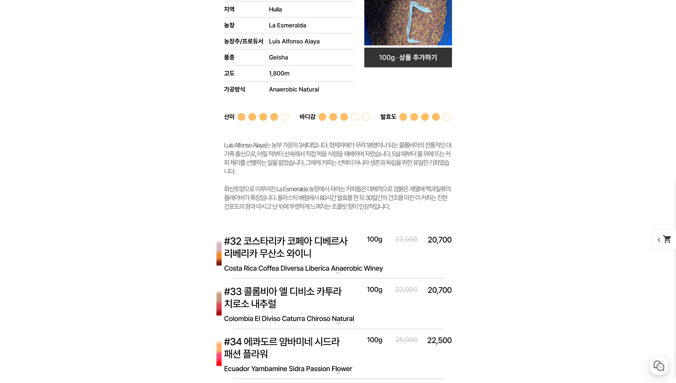
click at [313, 245] on img at bounding box center [337, 253] width 263 height 51
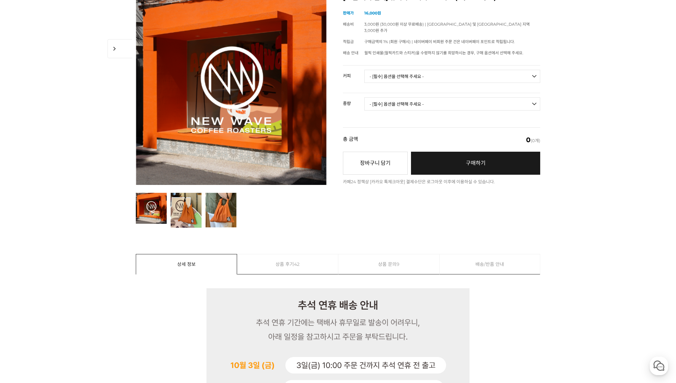
scroll to position [0, 0]
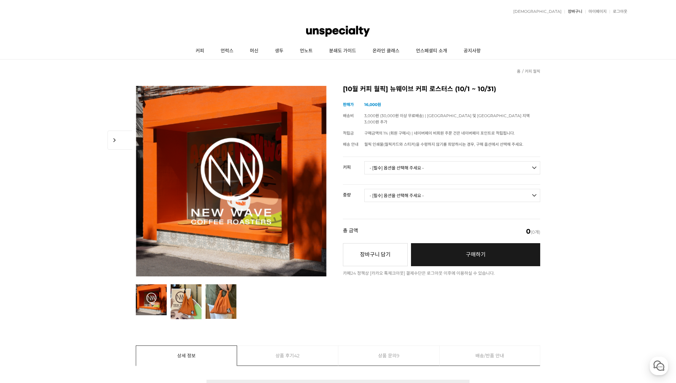
click at [574, 11] on link "장바구니" at bounding box center [573, 12] width 18 height 4
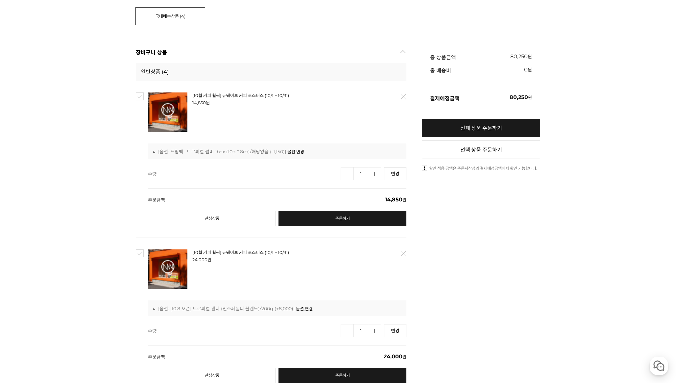
scroll to position [154, 0]
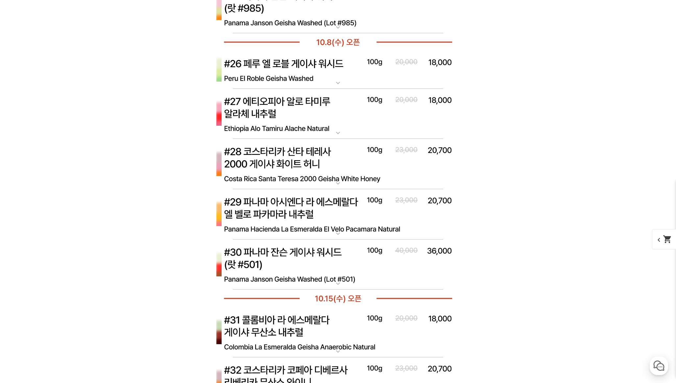
scroll to position [2975, 0]
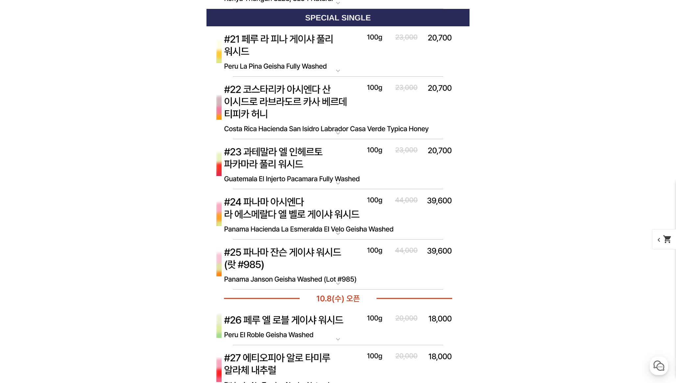
click at [274, 207] on img at bounding box center [337, 214] width 263 height 51
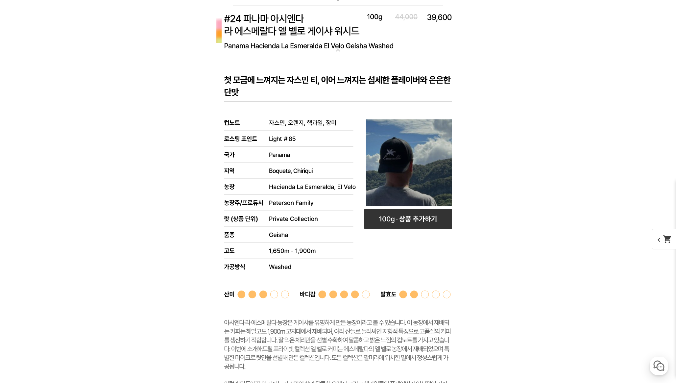
scroll to position [3135, 0]
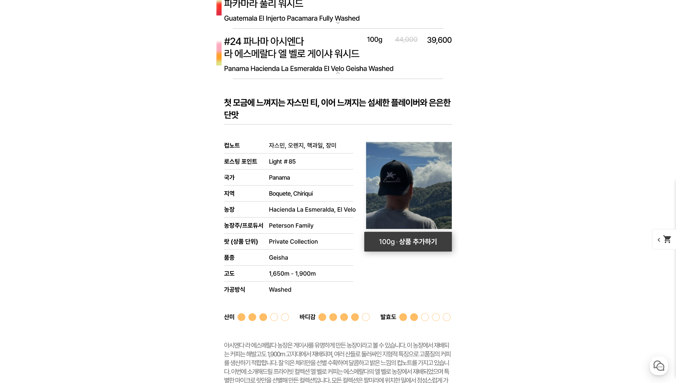
click at [382, 244] on rect at bounding box center [408, 241] width 88 height 20
select select "#24 파나마 아시엔다 라 에스메랄다 엘 벨로 게이샤 워시드"
select select "100g"
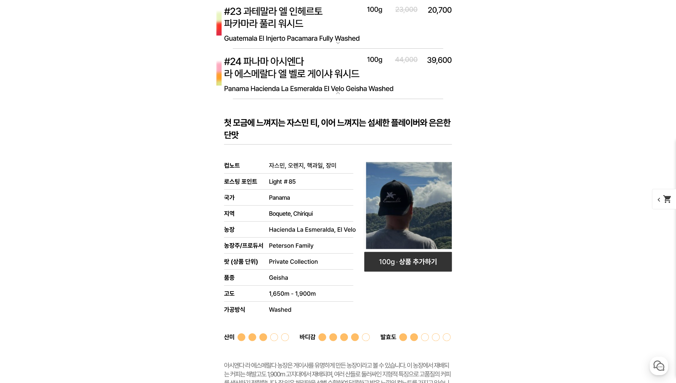
click at [316, 73] on img at bounding box center [337, 74] width 263 height 51
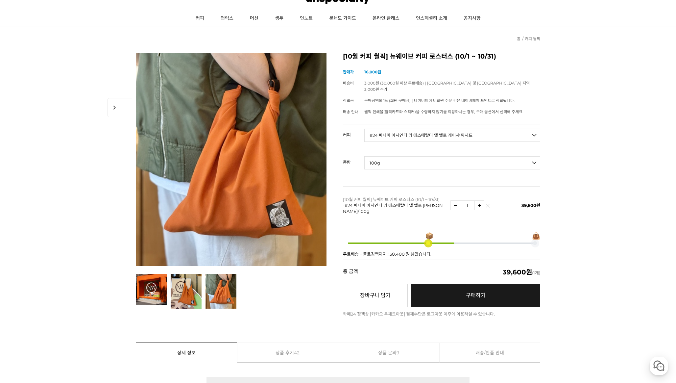
scroll to position [34, 0]
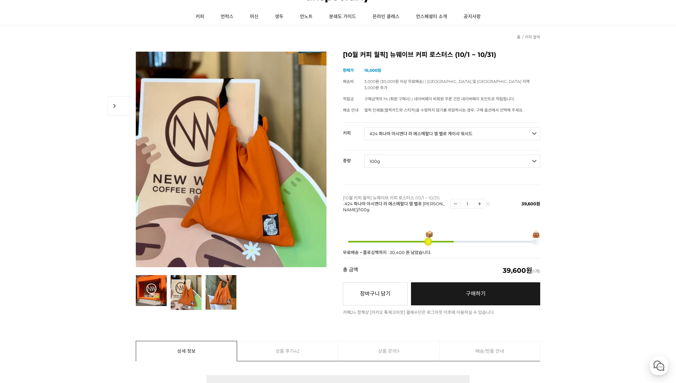
click at [178, 284] on img at bounding box center [186, 292] width 31 height 35
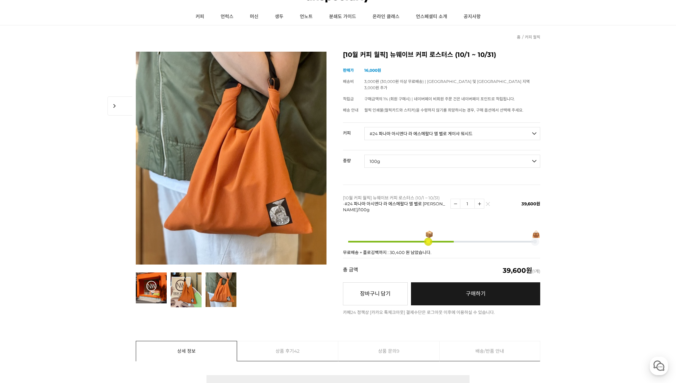
click at [212, 291] on img at bounding box center [220, 289] width 31 height 35
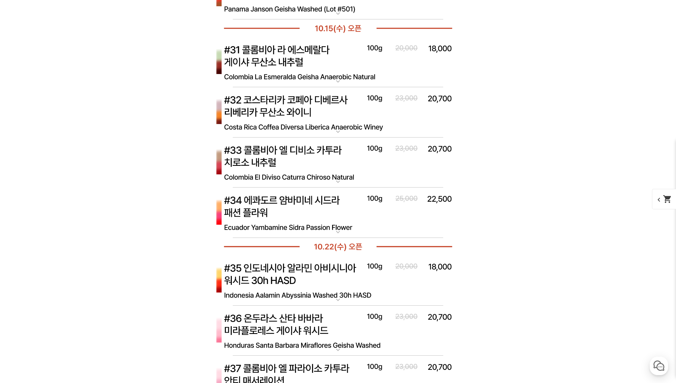
scroll to position [0, 0]
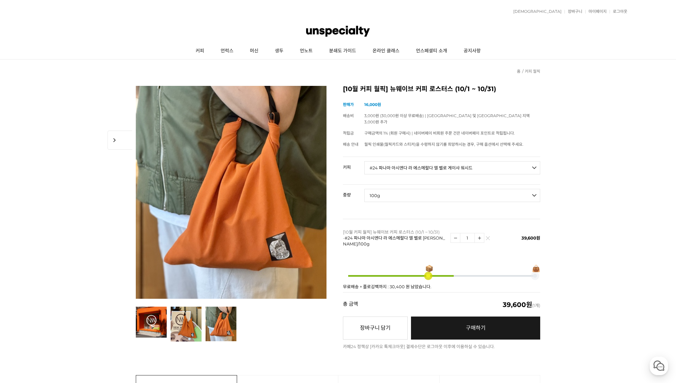
click at [575, 9] on div "적립금 707원 예치금 쿠폰 0 관심상품 장바구니 4개 ( 80,250원 ) 주문조회 장바구니 내정보수정 마이페이지 최근본상품 로그아웃 고객센…" at bounding box center [338, 11] width 578 height 16
click at [575, 10] on link "장바구니" at bounding box center [573, 12] width 18 height 4
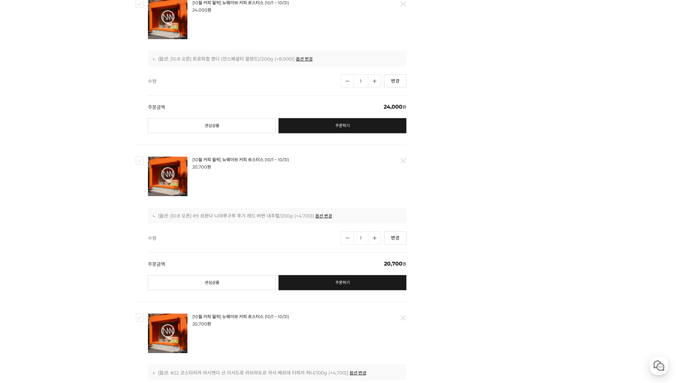
scroll to position [425, 0]
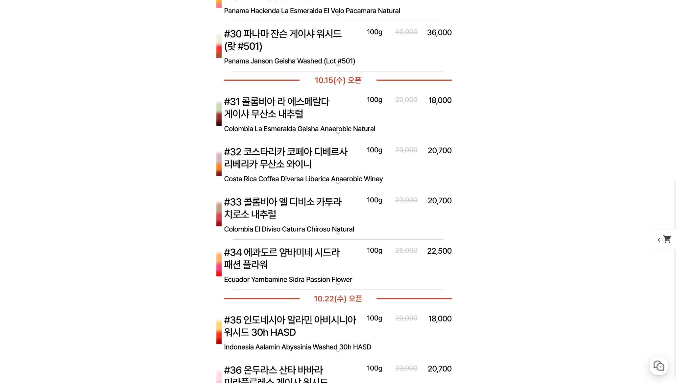
scroll to position [2952, 0]
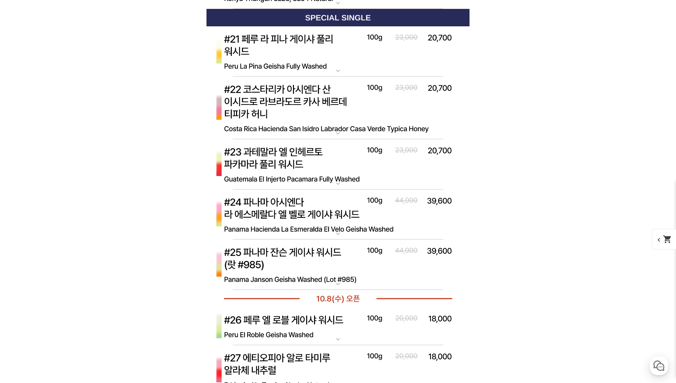
click at [302, 213] on img at bounding box center [337, 214] width 263 height 51
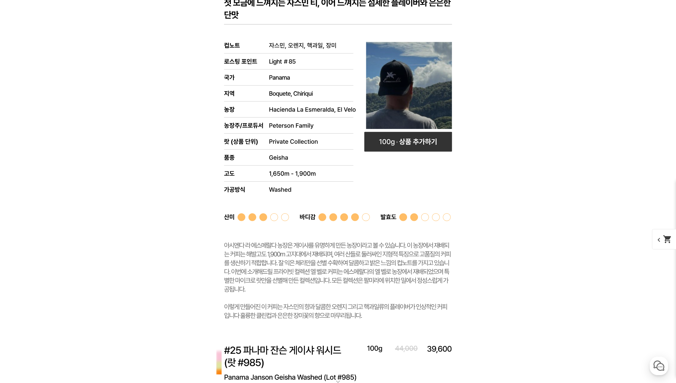
scroll to position [3269, 0]
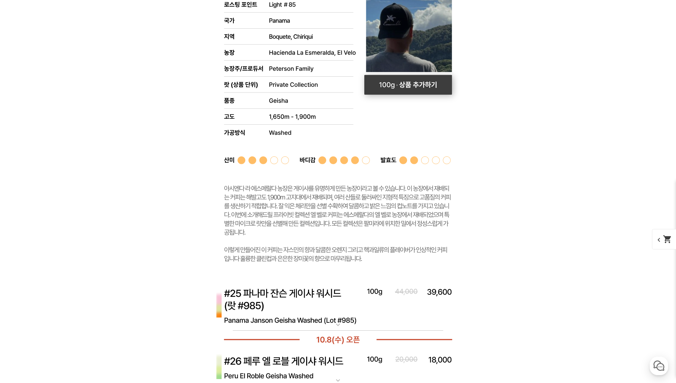
click at [404, 84] on rect at bounding box center [408, 85] width 88 height 20
select select "#24 파나마 아시엔다 라 에스메랄다 엘 벨로 게이샤 워시드"
select select "100g"
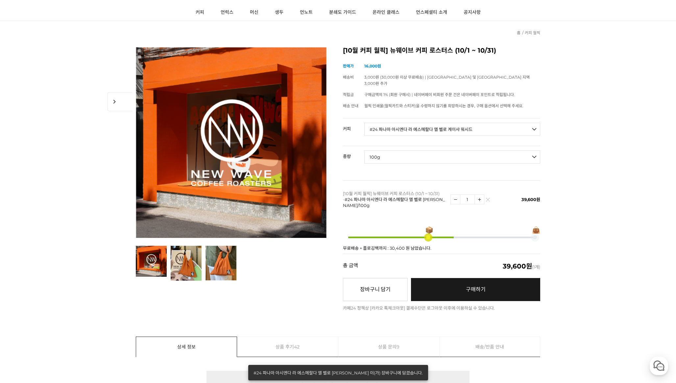
scroll to position [0, 0]
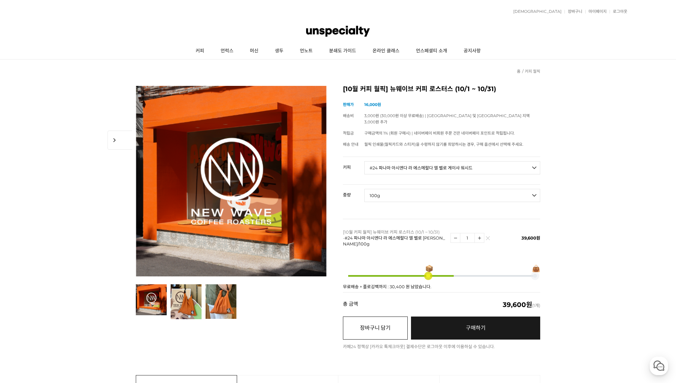
click at [375, 316] on button "장바구니 담기" at bounding box center [375, 327] width 65 height 23
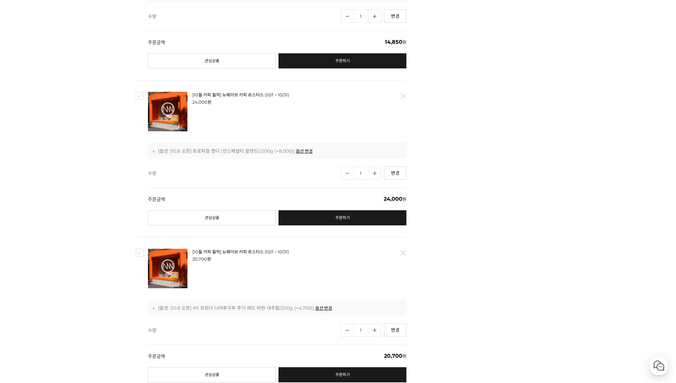
scroll to position [456, 0]
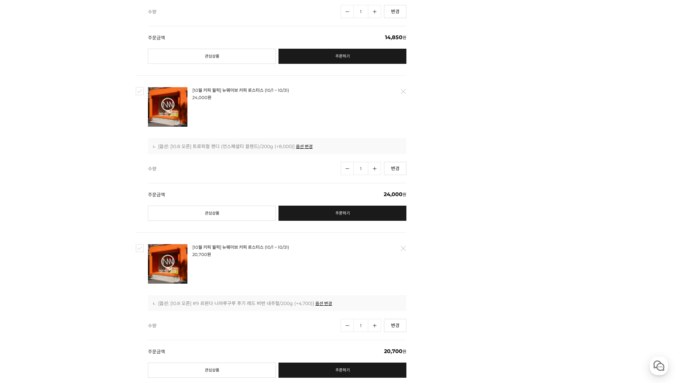
click at [400, 246] on link "삭제" at bounding box center [403, 248] width 14 height 14
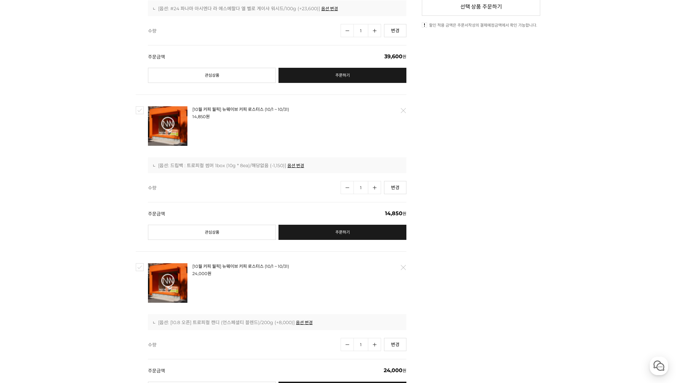
scroll to position [272, 0]
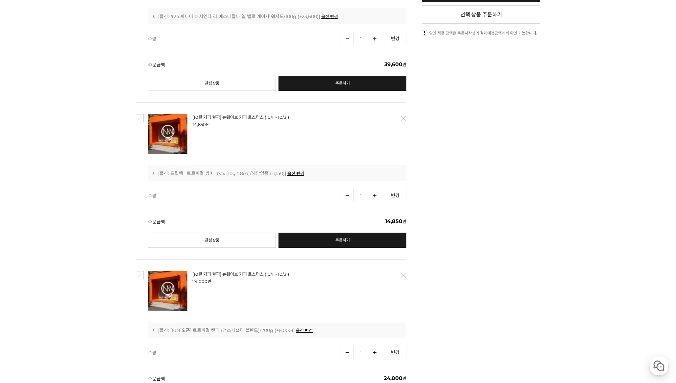
click at [403, 120] on link "삭제" at bounding box center [403, 118] width 14 height 14
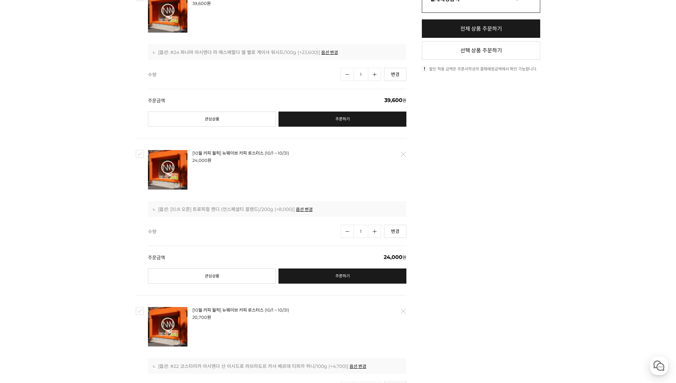
scroll to position [258, 0]
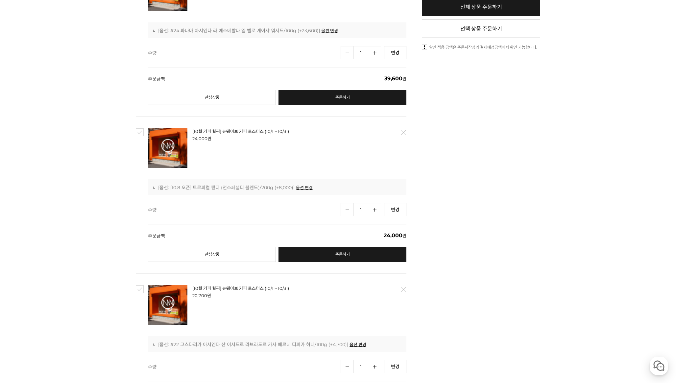
click at [404, 133] on link "삭제" at bounding box center [403, 133] width 14 height 14
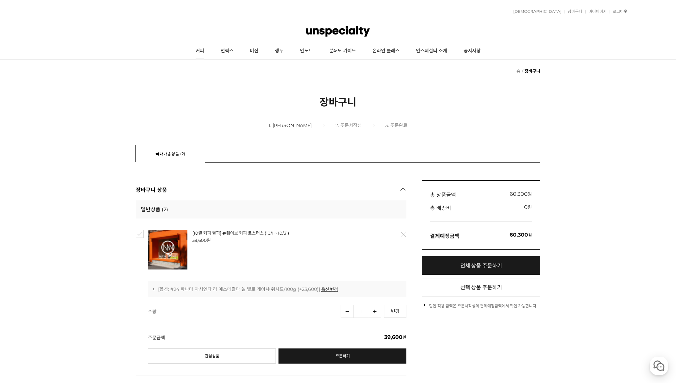
click at [202, 50] on link "커피" at bounding box center [199, 51] width 25 height 16
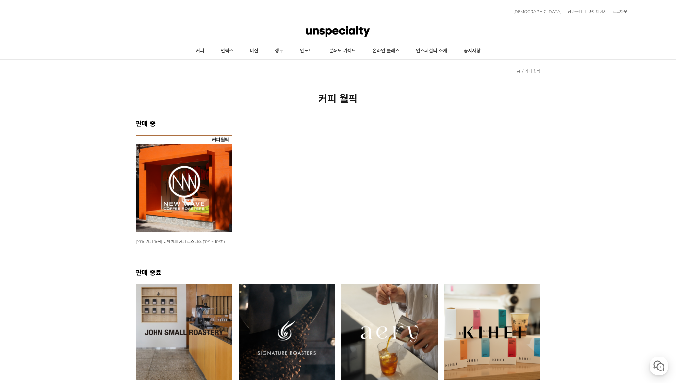
click at [190, 184] on img at bounding box center [184, 183] width 96 height 96
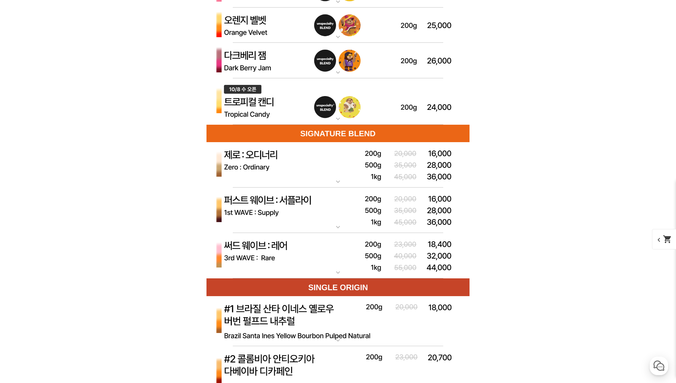
scroll to position [1978, 0]
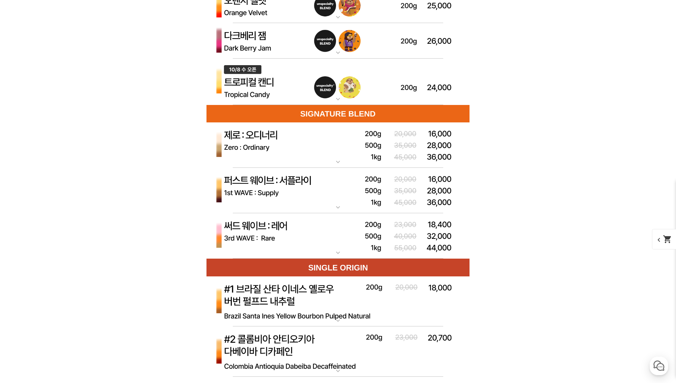
click at [278, 146] on img at bounding box center [337, 145] width 263 height 46
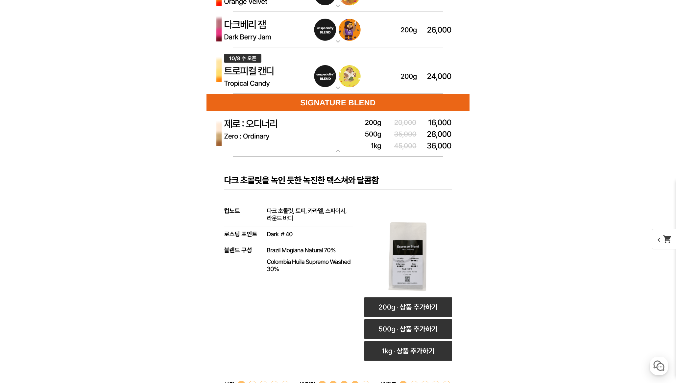
scroll to position [1991, 0]
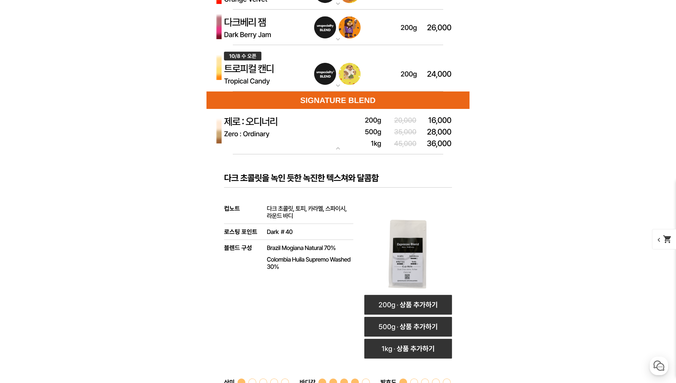
click at [278, 155] on rect at bounding box center [337, 336] width 263 height 365
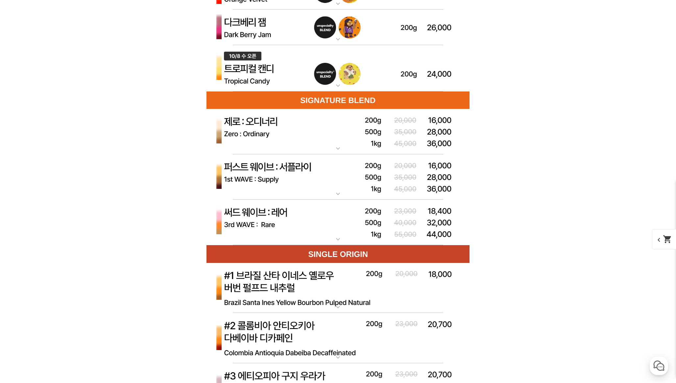
click at [277, 207] on img at bounding box center [337, 222] width 263 height 46
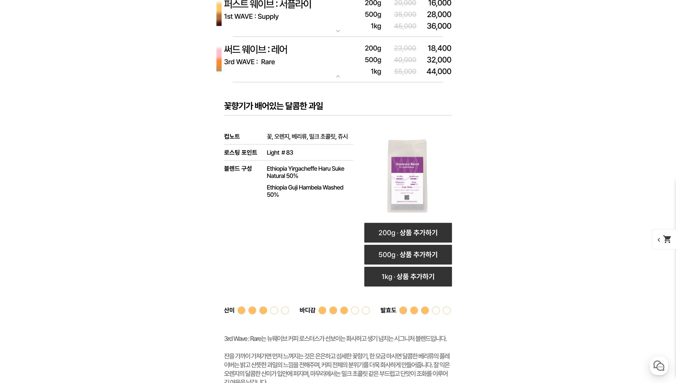
scroll to position [2118, 0]
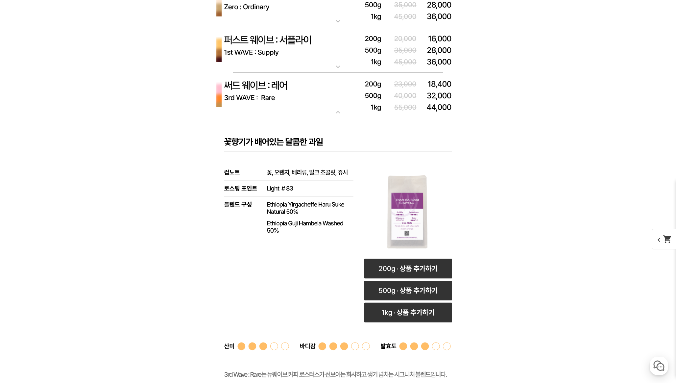
click at [286, 93] on img at bounding box center [337, 96] width 263 height 46
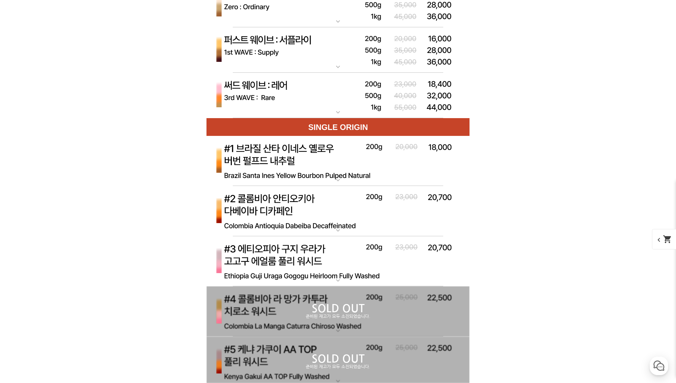
click at [292, 59] on img at bounding box center [337, 50] width 263 height 46
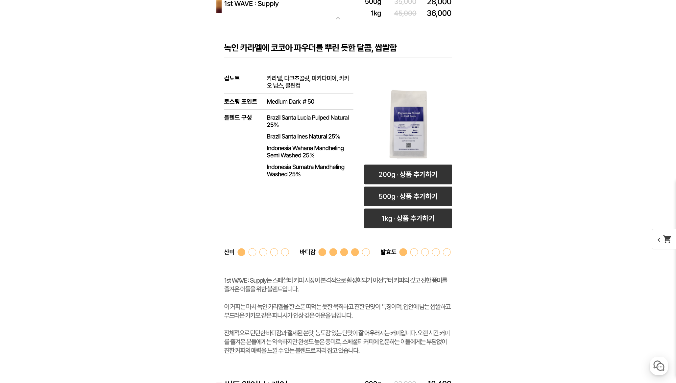
scroll to position [2156, 0]
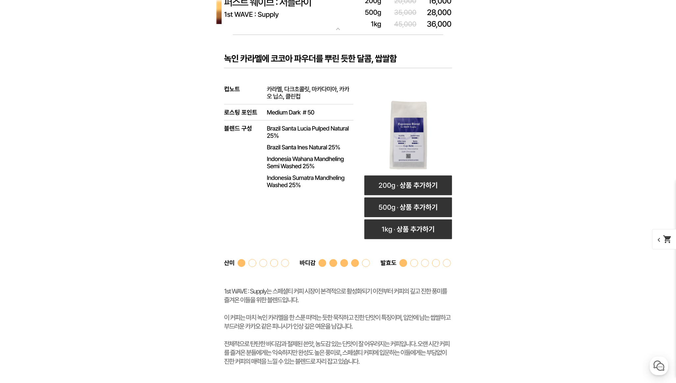
click at [270, 30] on img at bounding box center [337, 12] width 263 height 46
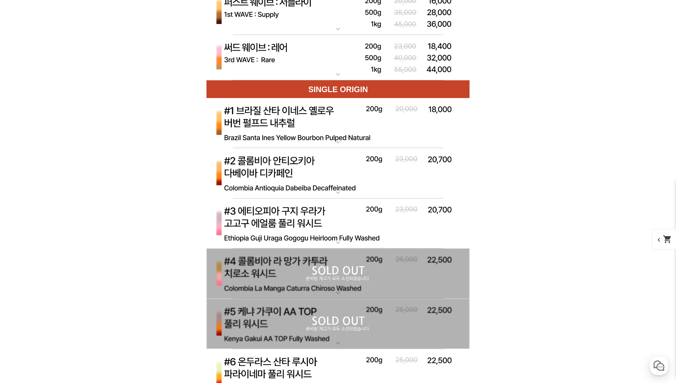
click at [280, 37] on p "써드 웨이브 : 레어 (하우스 블렌드)" at bounding box center [337, 37] width 263 height 5
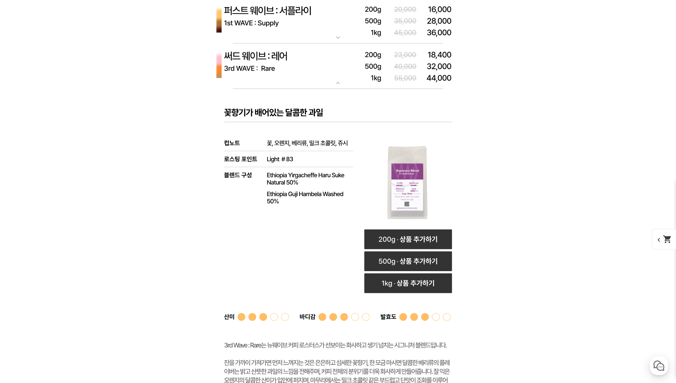
scroll to position [2146, 0]
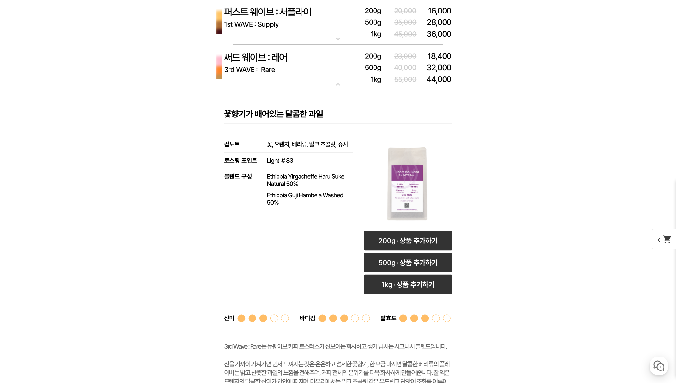
click at [281, 73] on img at bounding box center [337, 68] width 263 height 46
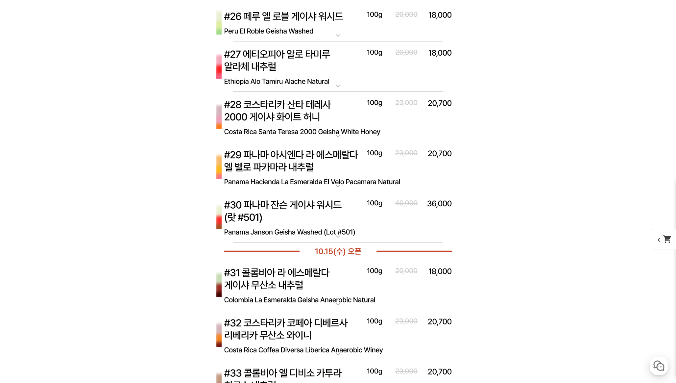
scroll to position [3201, 0]
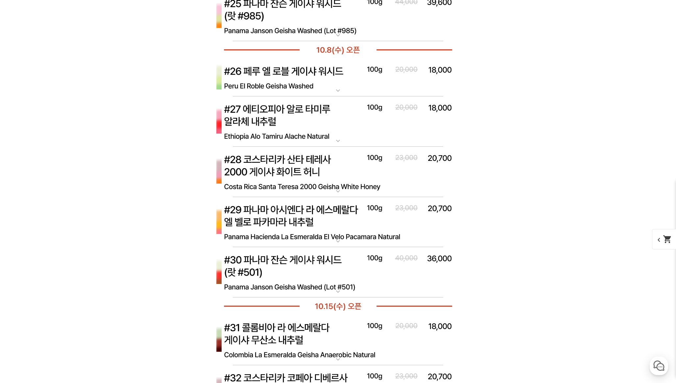
click at [298, 78] on img at bounding box center [337, 77] width 263 height 38
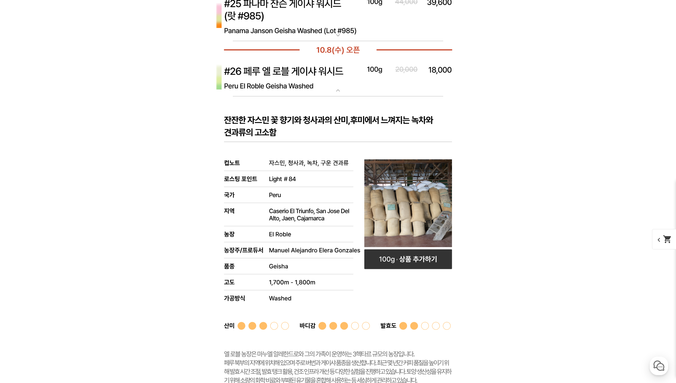
click at [298, 79] on img at bounding box center [337, 77] width 263 height 38
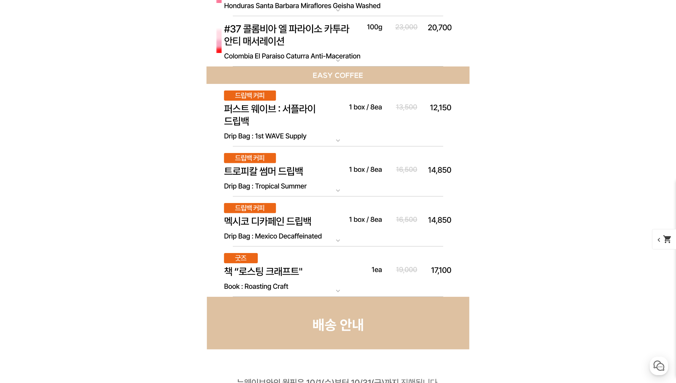
scroll to position [3817, 0]
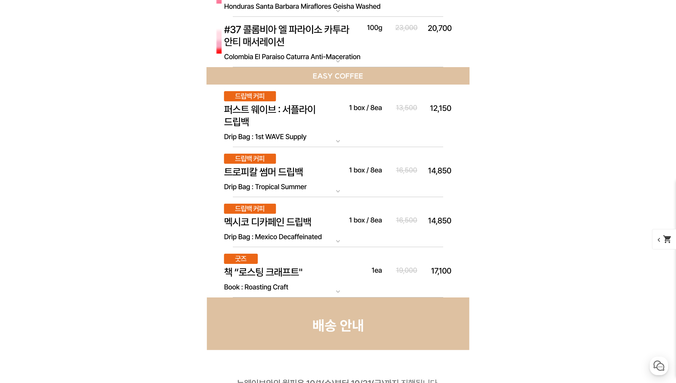
click at [296, 106] on img at bounding box center [337, 115] width 263 height 63
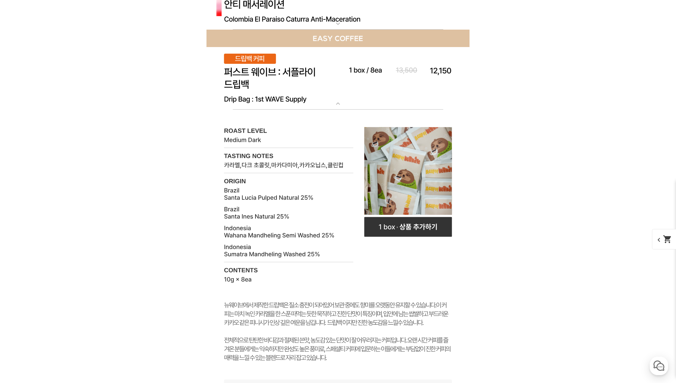
scroll to position [3831, 0]
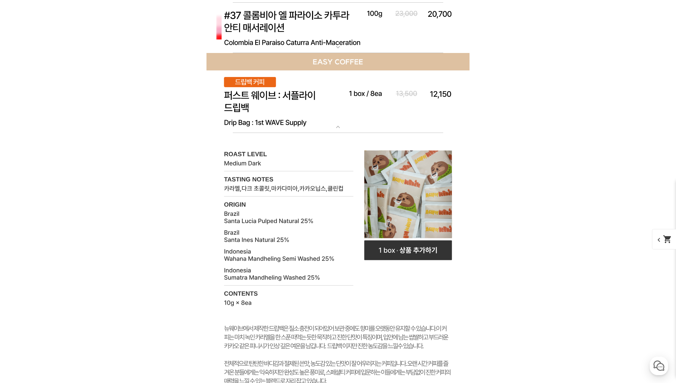
click at [277, 104] on img at bounding box center [337, 101] width 263 height 63
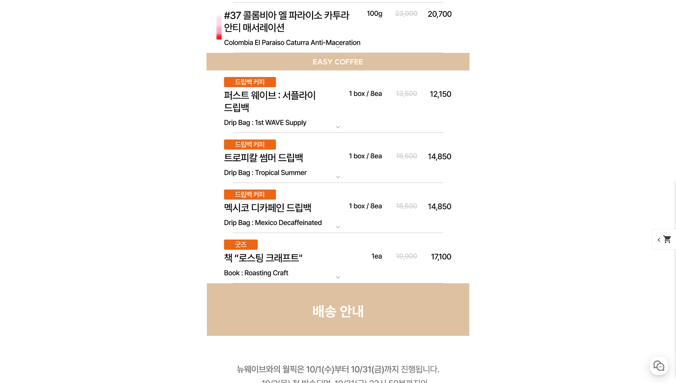
click at [267, 151] on img at bounding box center [337, 158] width 263 height 50
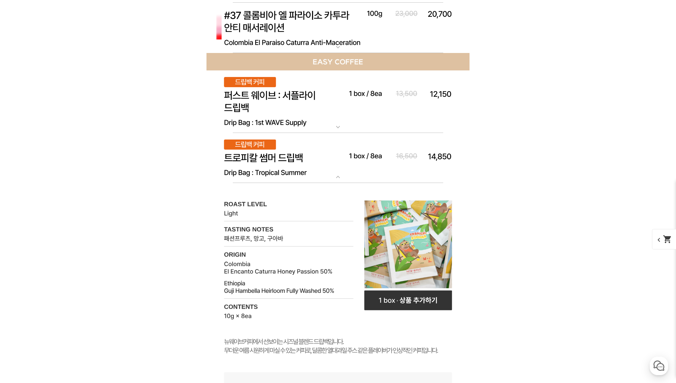
scroll to position [3903, 0]
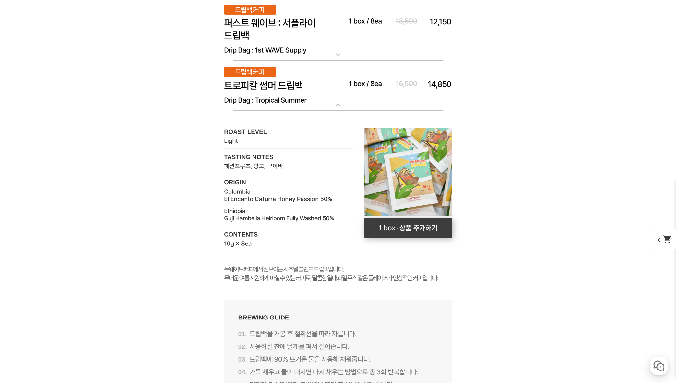
click at [400, 233] on rect at bounding box center [408, 228] width 88 height 20
select select "드립백 : 트로피컬 썸머 1box (10g * 8ea)"
select select "해당없음"
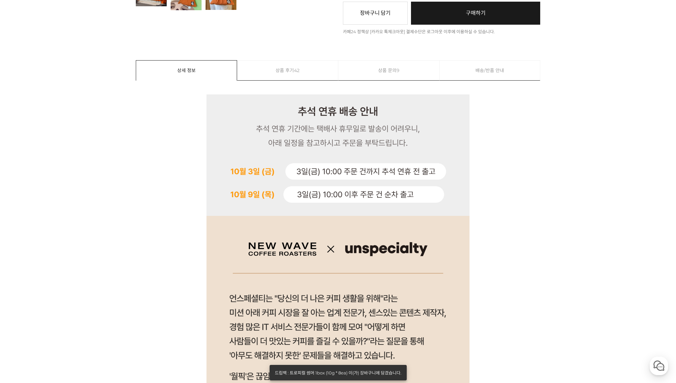
scroll to position [0, 0]
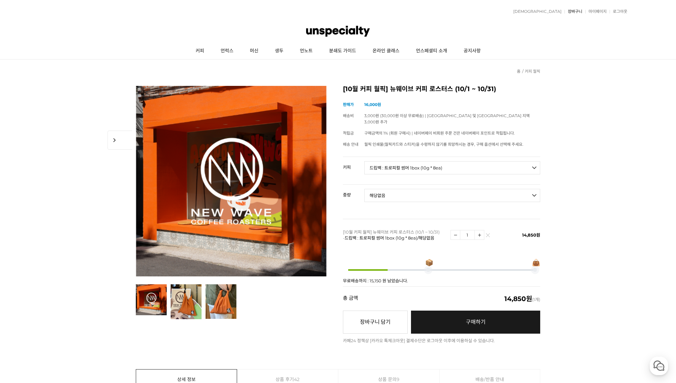
click at [575, 12] on link "장바구니" at bounding box center [573, 12] width 18 height 4
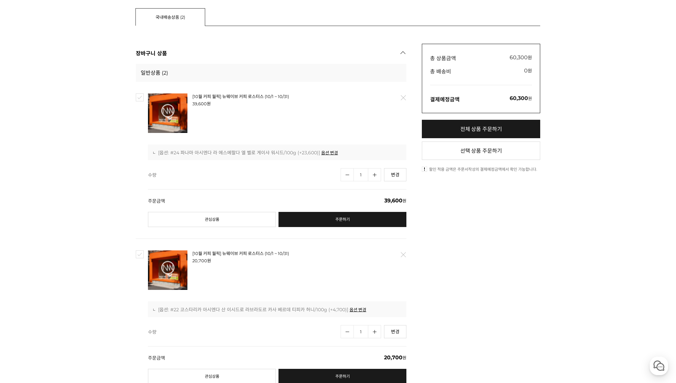
scroll to position [5, 0]
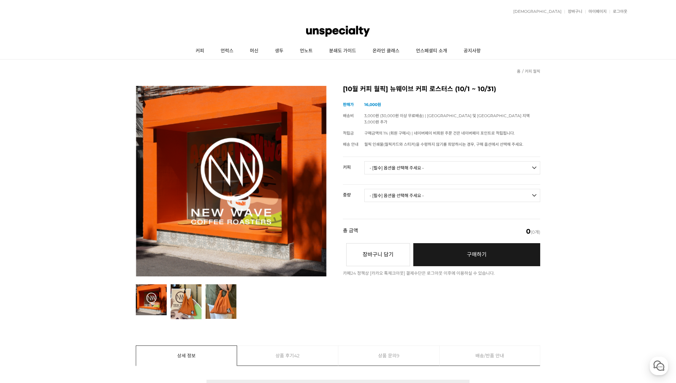
click at [449, 162] on select "- [필수] 옵션을 선택해 주세요 - ------------------- 언스페셜티 분쇄도 가이드 종이 받기 (주문 1건당 최대 1개 제공) …" at bounding box center [452, 167] width 176 height 13
select select "드립백 : 트로피컬 썸머 1box (10g * 8ea)"
click at [364, 161] on select "- [필수] 옵션을 선택해 주세요 - ------------------- 언스페셜티 분쇄도 가이드 종이 받기 (주문 1건당 최대 1개 제공) …" at bounding box center [452, 167] width 176 height 13
click at [384, 191] on select "- [필수] 옵션을 선택해 주세요 - ------------------- 해당없음" at bounding box center [452, 195] width 176 height 13
select select "해당없음"
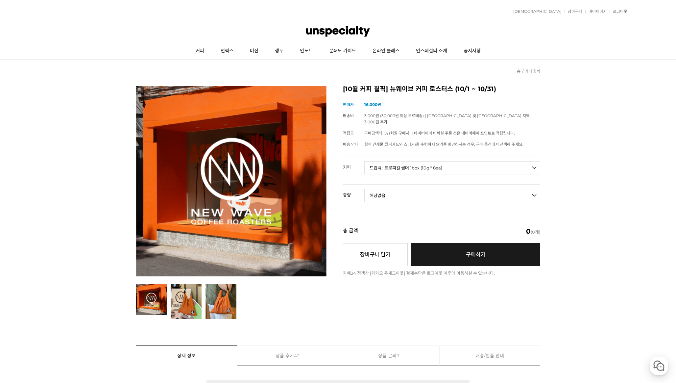
click at [364, 189] on select "- [필수] 옵션을 선택해 주세요 - ------------------- 해당없음" at bounding box center [452, 195] width 176 height 13
select select "*"
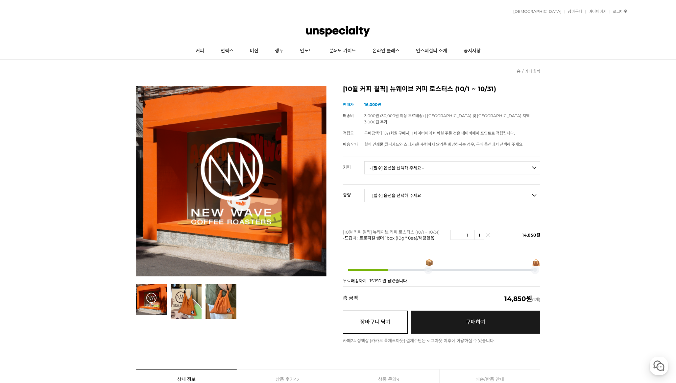
click at [375, 321] on button "장바구니 담기" at bounding box center [375, 321] width 65 height 23
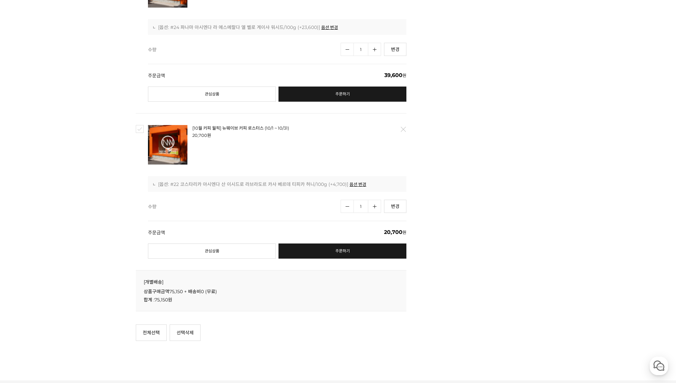
scroll to position [432, 0]
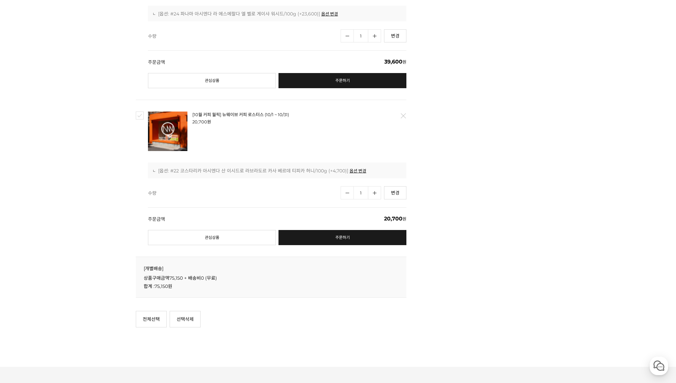
click at [322, 238] on link "주문하기" at bounding box center [342, 237] width 128 height 15
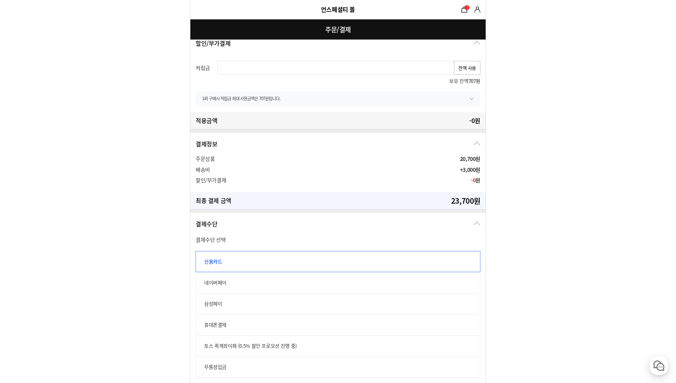
scroll to position [268, 0]
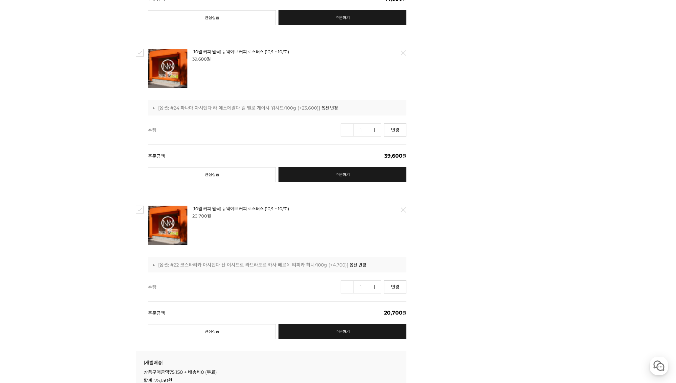
scroll to position [480, 0]
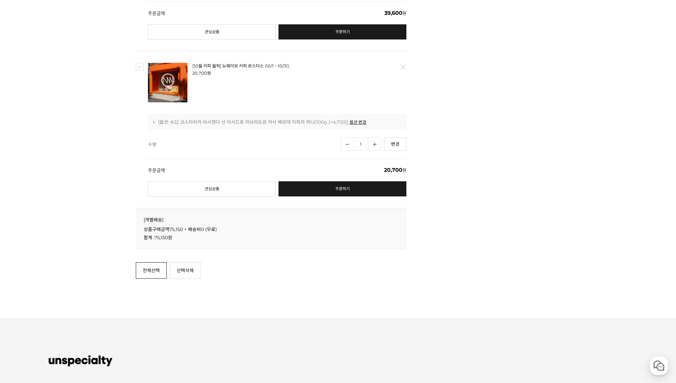
click at [147, 269] on link "전체선택" at bounding box center [151, 270] width 31 height 16
checkbox input "true"
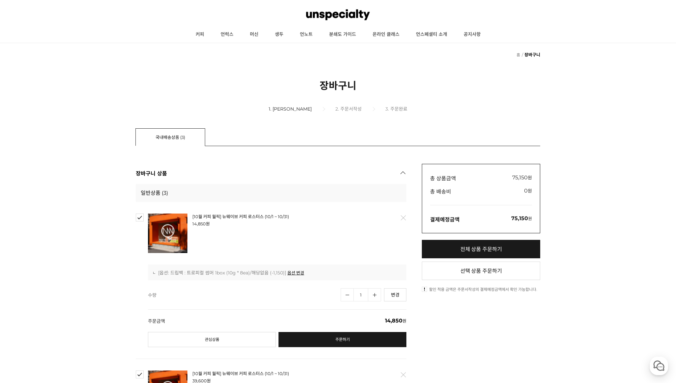
scroll to position [0, 0]
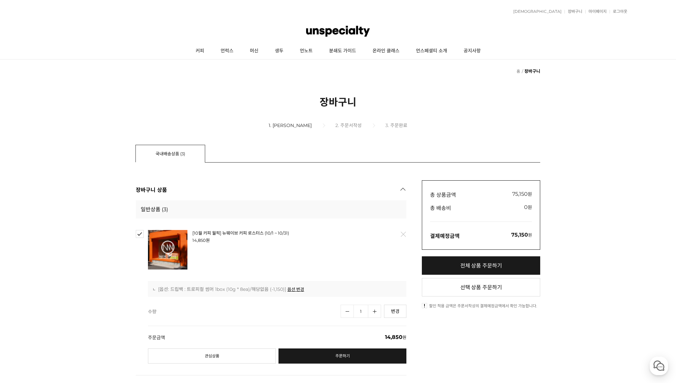
click at [477, 269] on link "전체 상품 주문하기" at bounding box center [481, 265] width 118 height 18
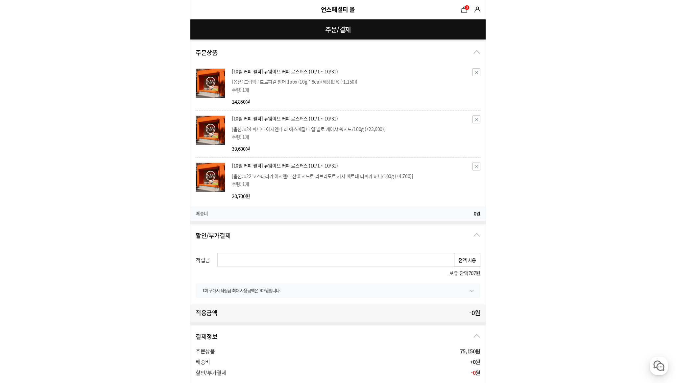
scroll to position [182, 0]
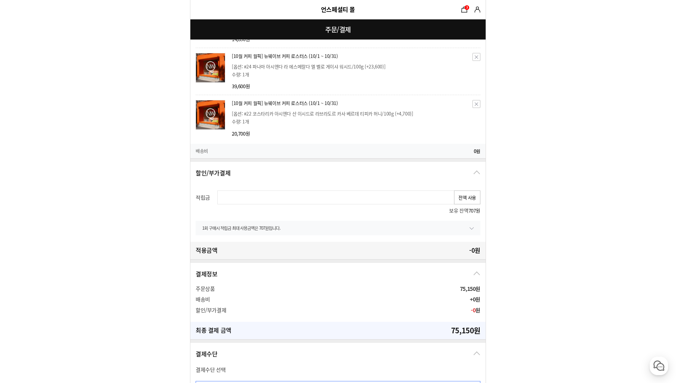
click at [468, 199] on button "전액 사용" at bounding box center [467, 197] width 26 height 14
type input "707"
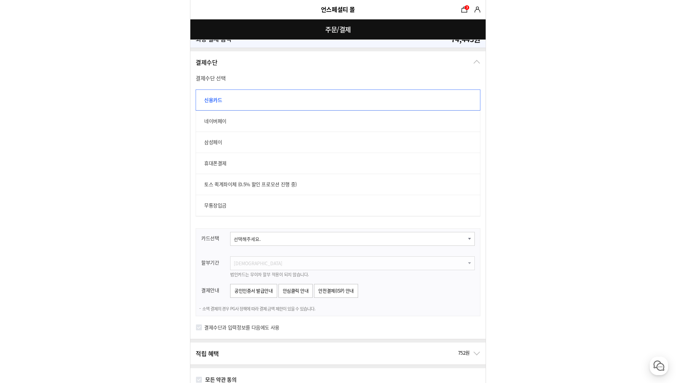
scroll to position [499, 0]
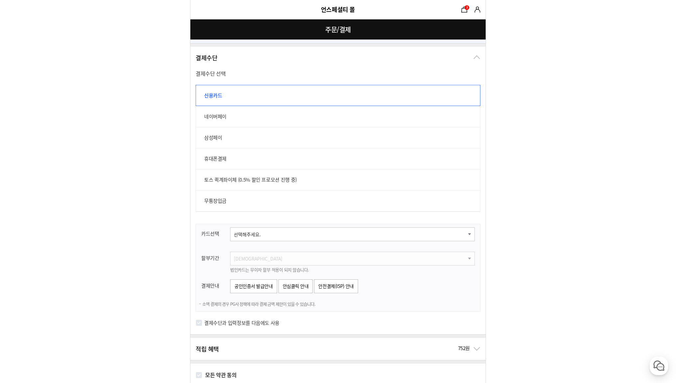
click at [305, 237] on select "선택해주세요. 신한카드 비씨카드 우리카드 KB국민카드 롯데카드 현대카드 삼성카드 NH카드 하나카드 씨티카드 카카오뱅크 광주카드 전북카드 수협카…" at bounding box center [352, 234] width 244 height 14
select select "card_18"
click at [230, 227] on select "선택해주세요. 신한카드 비씨카드 우리카드 KB국민카드 롯데카드 현대카드 삼성카드 NH카드 하나카드 씨티카드 카카오뱅크 광주카드 전북카드 수협카…" at bounding box center [352, 234] width 244 height 14
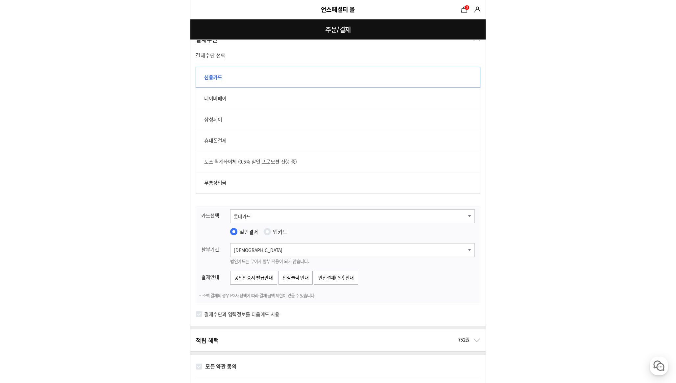
scroll to position [517, 0]
click at [252, 257] on span "법인카드는 무이자 할부 적용이 되지 않습니다." at bounding box center [269, 260] width 79 height 6
click at [252, 254] on select "일시불 2개월 (무이자) 3개월 (무이자) 4개월 (무이자) 5개월 (무이자) 6개월 7개월 8개월 9개월 10개월 11개월 12개월" at bounding box center [352, 250] width 244 height 14
click at [230, 243] on select "일시불 2개월 (무이자) 3개월 (무이자) 4개월 (무이자) 5개월 (무이자) 6개월 7개월 8개월 9개월 10개월 11개월 12개월" at bounding box center [352, 250] width 244 height 14
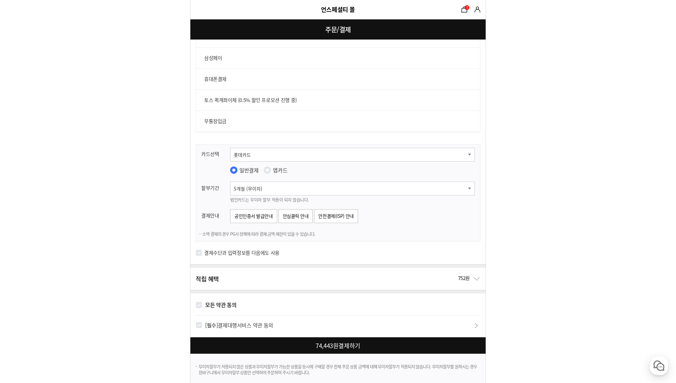
scroll to position [582, 0]
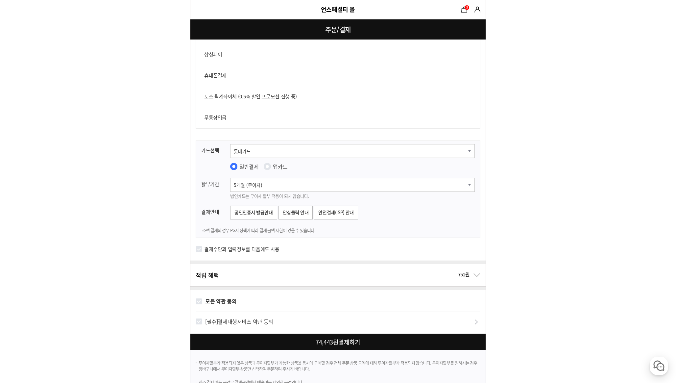
click at [270, 182] on select "일시불 2개월 (무이자) 3개월 (무이자) 4개월 (무이자) 5개월 (무이자) 6개월 7개월 8개월 9개월 10개월 11개월 12개월" at bounding box center [352, 185] width 244 height 14
select select "4"
click at [230, 178] on select "일시불 2개월 (무이자) 3개월 (무이자) 4개월 (무이자) 5개월 (무이자) 6개월 7개월 8개월 9개월 10개월 11개월 12개월" at bounding box center [352, 185] width 244 height 14
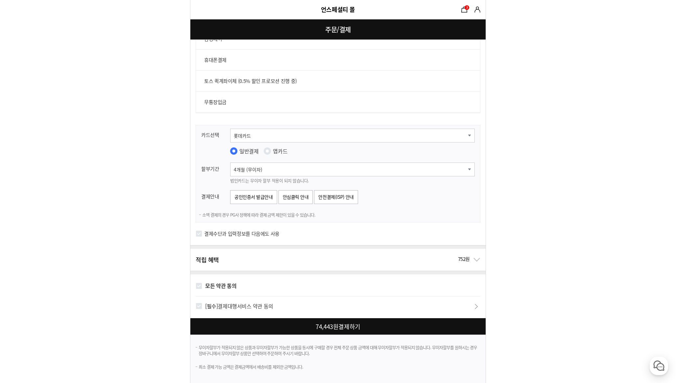
click at [249, 304] on label "[필수] 결제대행서비스 약관 동의" at bounding box center [239, 306] width 68 height 10
click at [202, 304] on input "[필수] 결제대행서비스 약관 동의" at bounding box center [199, 305] width 7 height 7
checkbox input "true"
click at [222, 288] on strong "모든 약관 동의" at bounding box center [221, 285] width 32 height 8
click at [202, 288] on input "모든 약관 동의" at bounding box center [199, 285] width 7 height 7
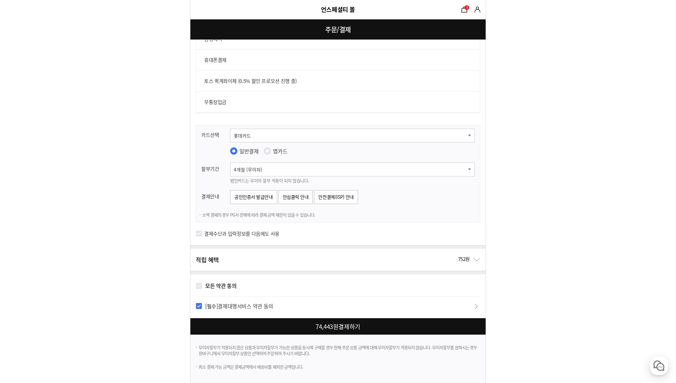
checkbox input "true"
click at [307, 330] on div at bounding box center [339, 326] width 298 height 16
checkbox input "false"
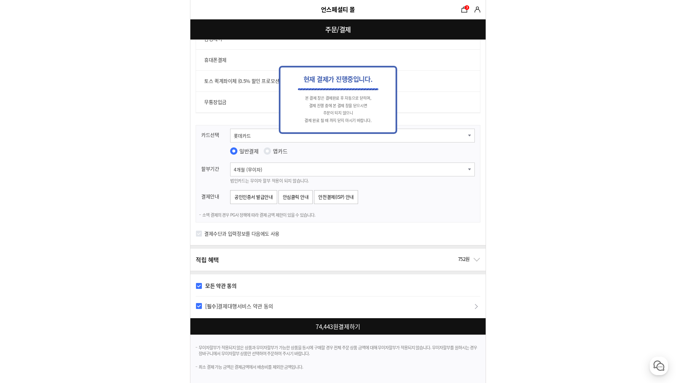
scroll to position [0, 0]
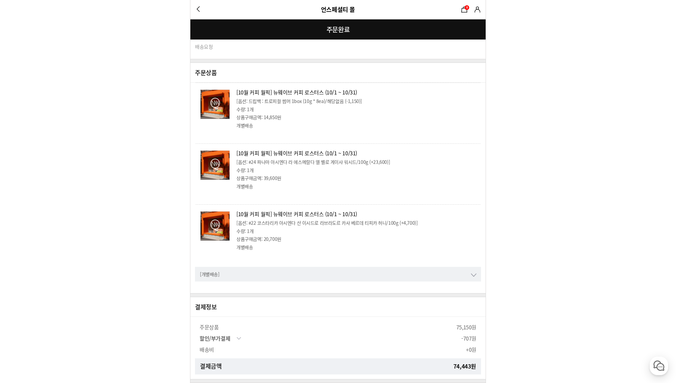
scroll to position [257, 0]
